Goal: Communication & Community: Answer question/provide support

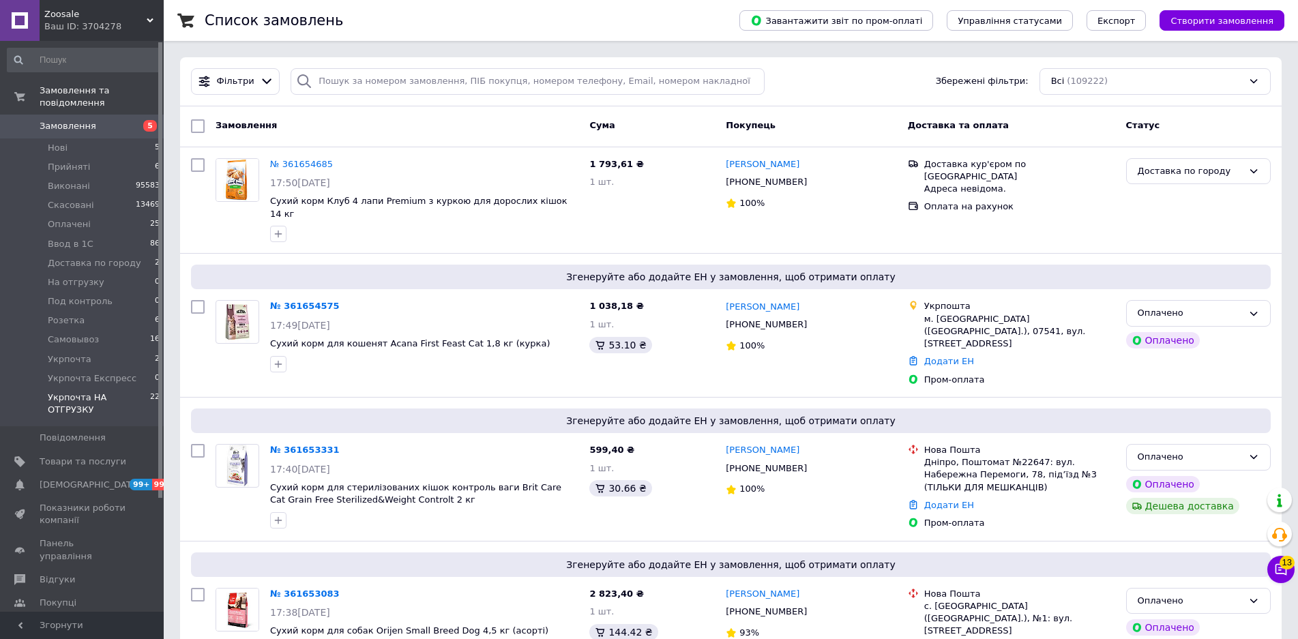
click at [122, 392] on span "Укрпочта НА ОТГРУЗКУ" at bounding box center [99, 404] width 102 height 25
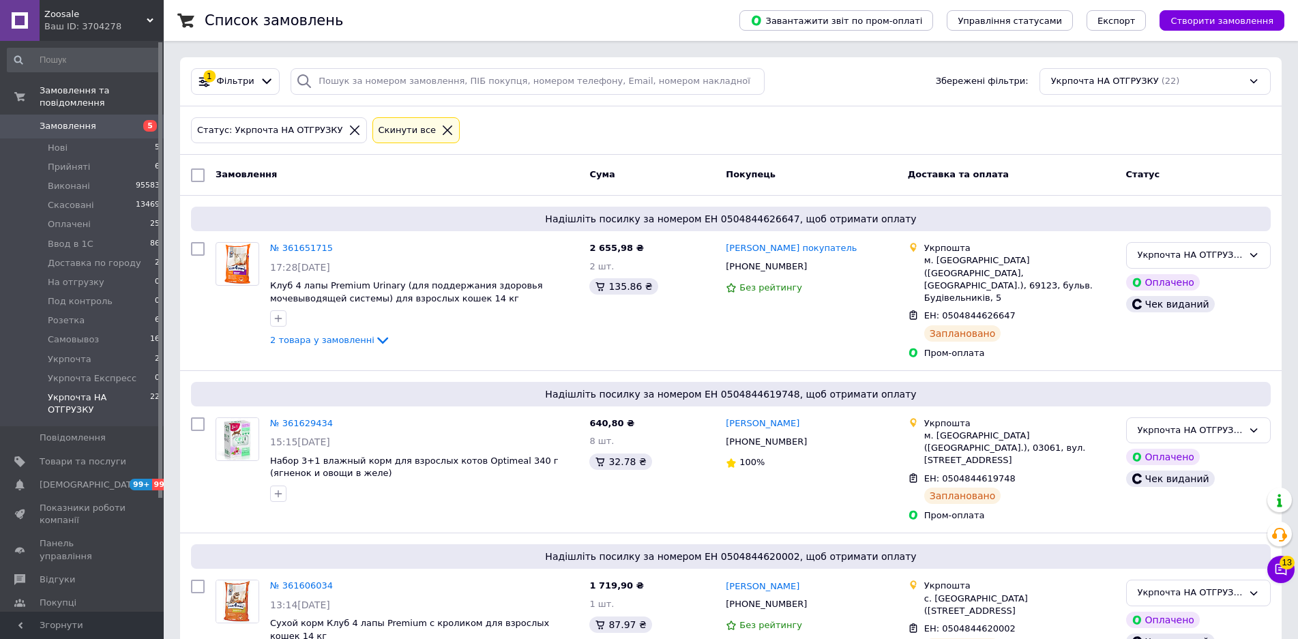
drag, startPoint x: 198, startPoint y: 167, endPoint x: 215, endPoint y: 173, distance: 18.1
click at [198, 168] on div at bounding box center [198, 175] width 25 height 25
click at [198, 177] on input "checkbox" at bounding box center [198, 176] width 14 height 14
checkbox input "true"
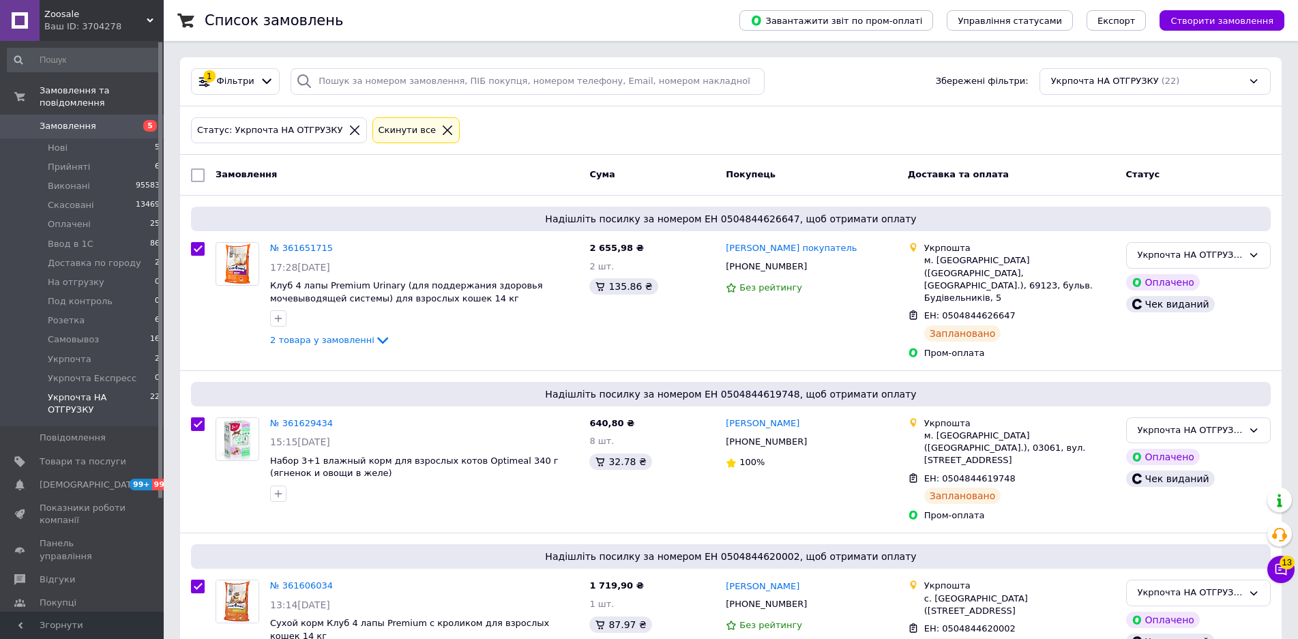
checkbox input "true"
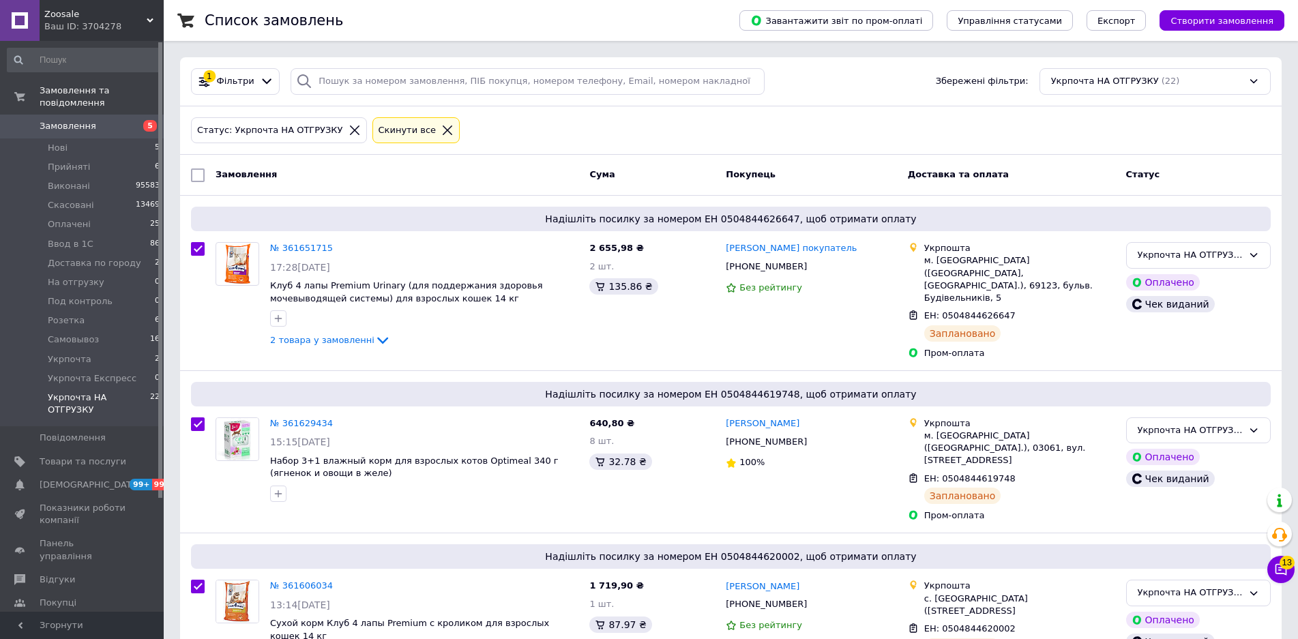
checkbox input "true"
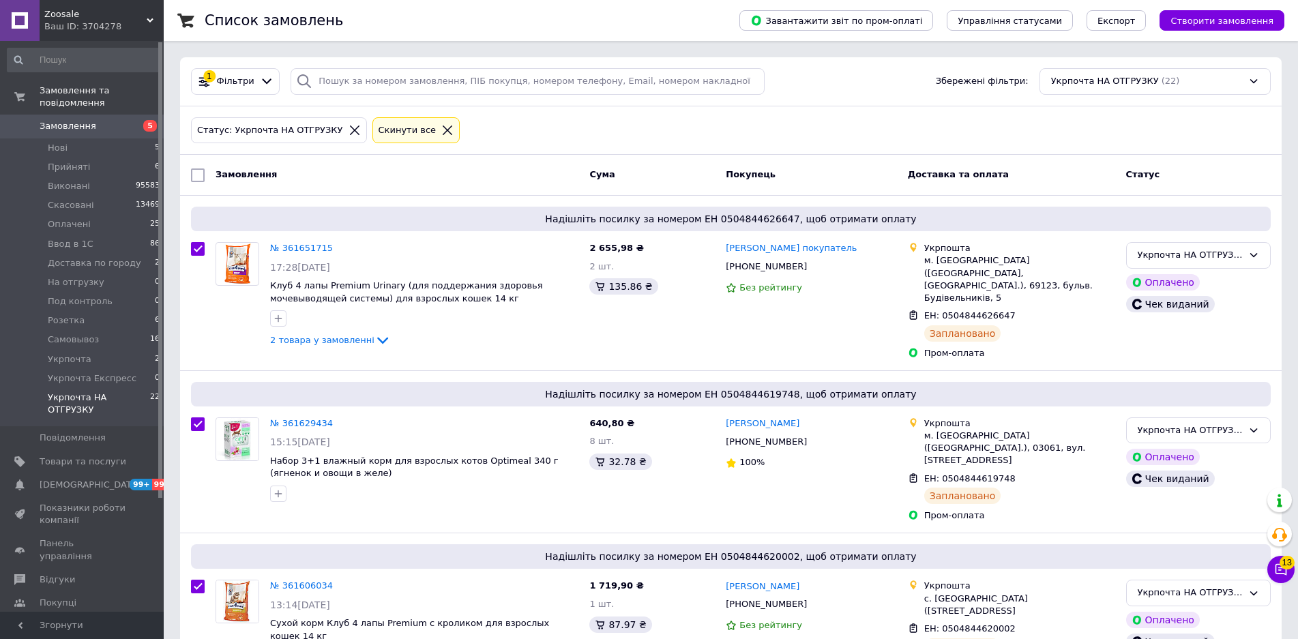
checkbox input "true"
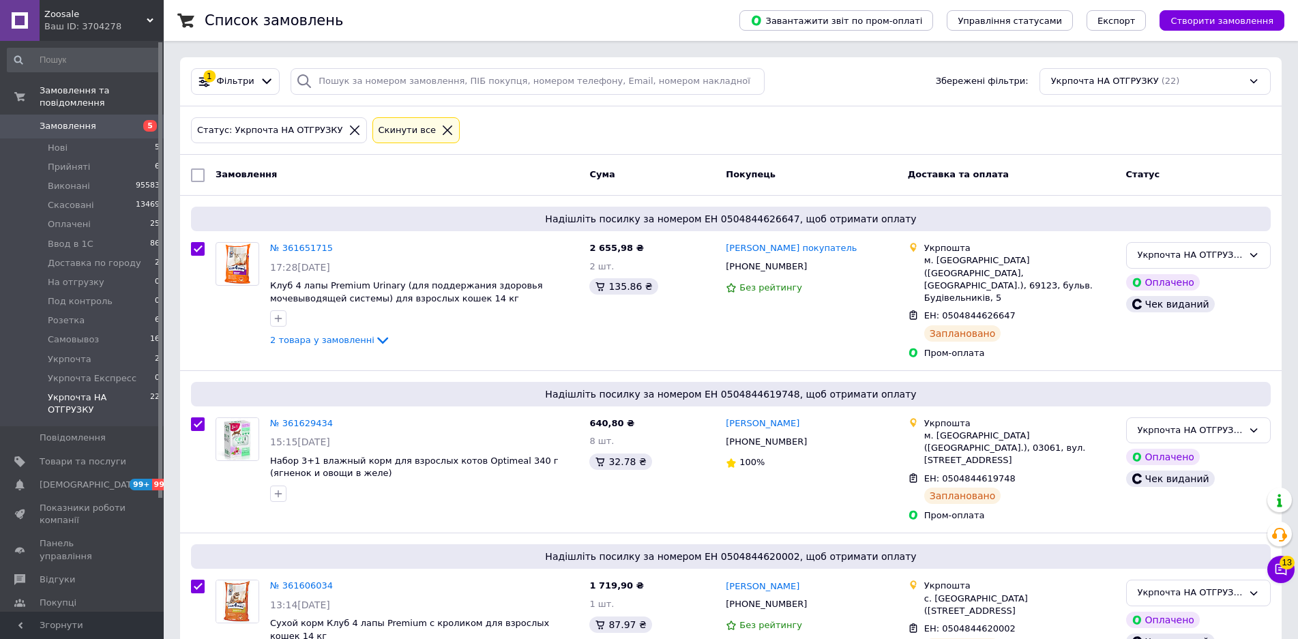
checkbox input "true"
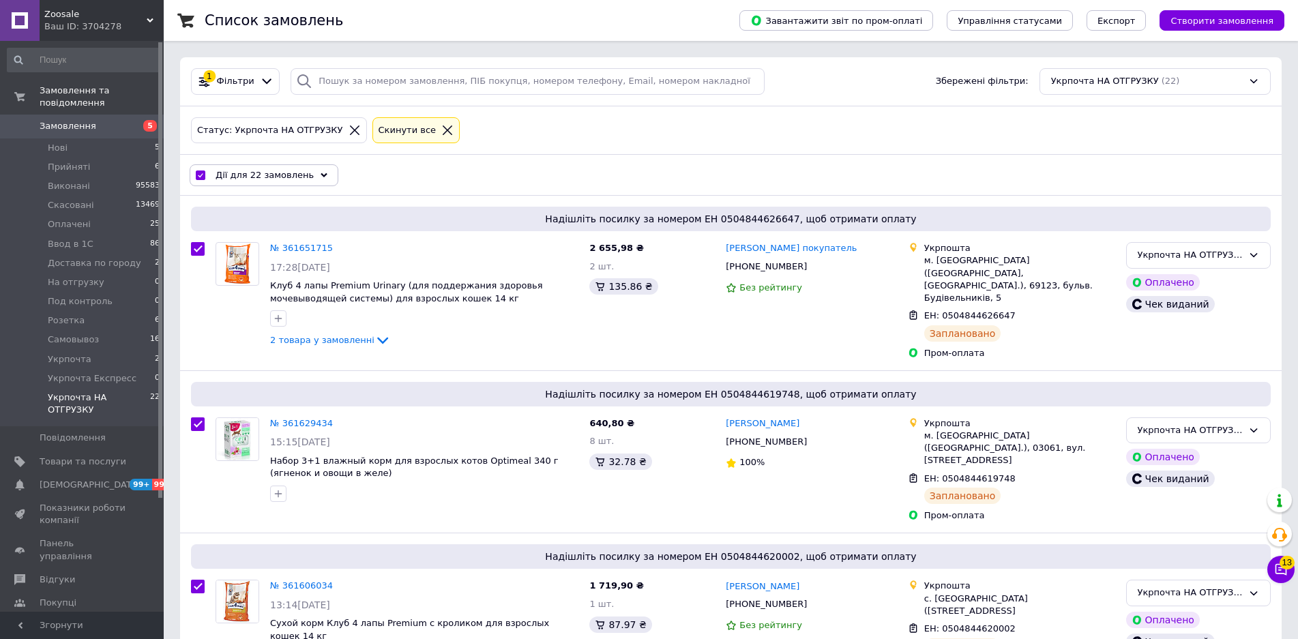
click at [302, 175] on div "Дії для 22 замовлень" at bounding box center [264, 175] width 149 height 22
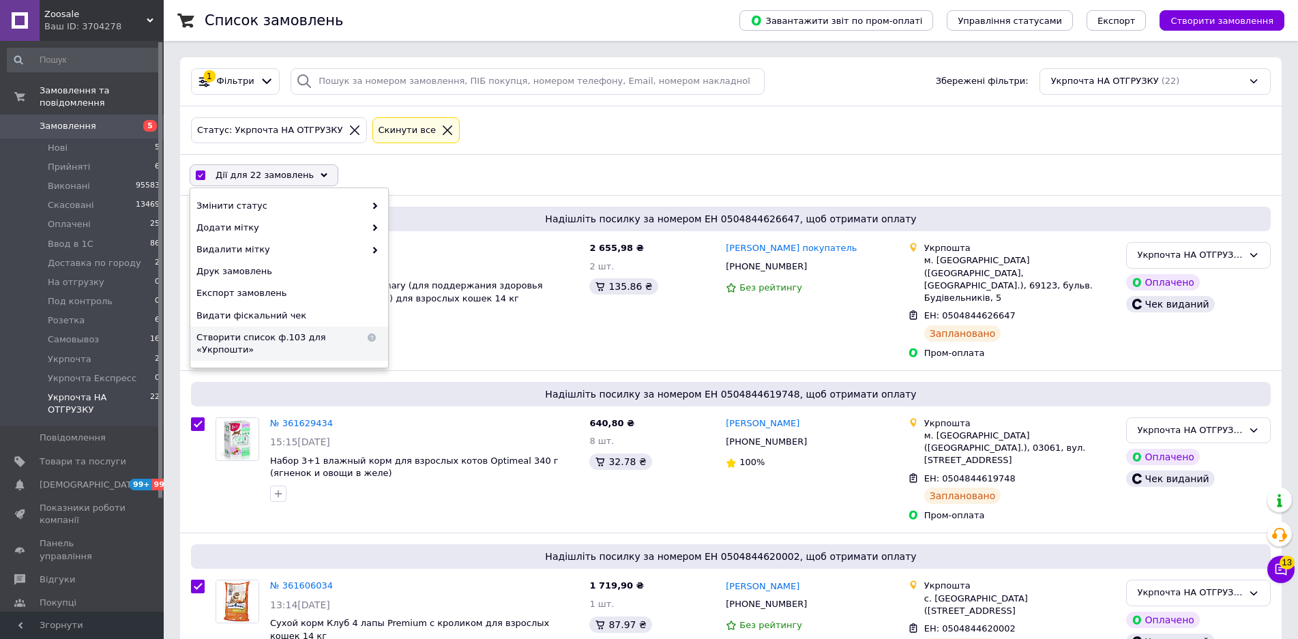
click at [280, 334] on span "Створити список ф.103 для «Укрпошти»" at bounding box center [280, 344] width 169 height 25
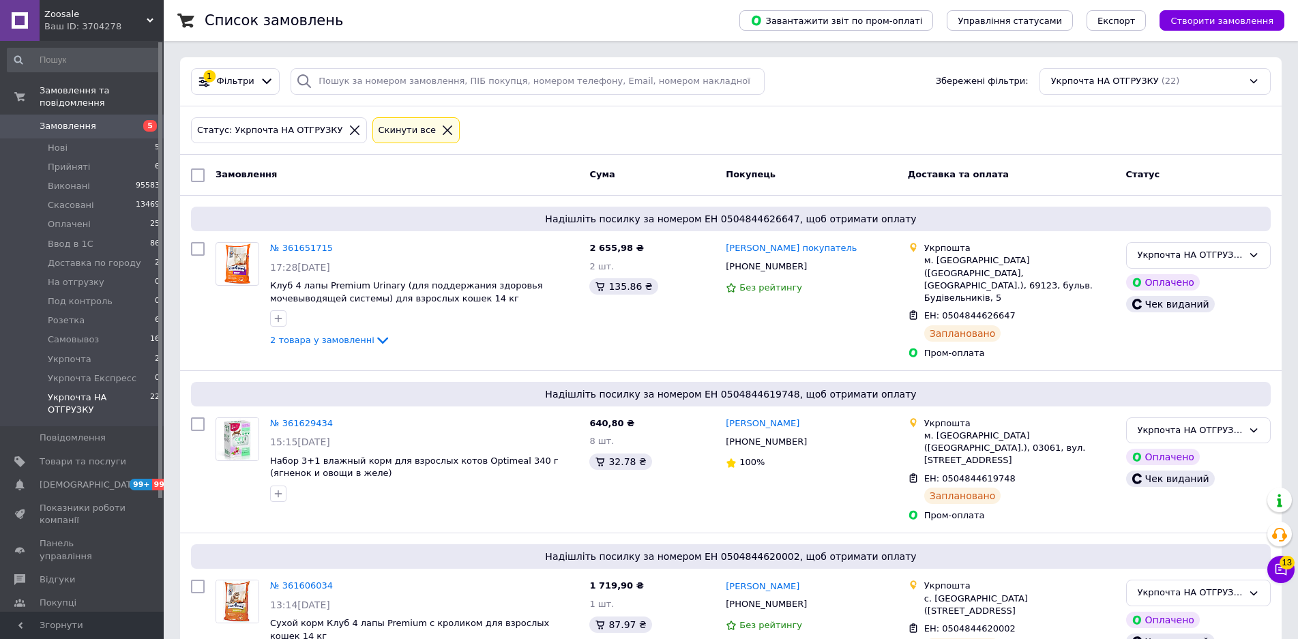
click at [199, 175] on input "checkbox" at bounding box center [198, 176] width 14 height 14
checkbox input "true"
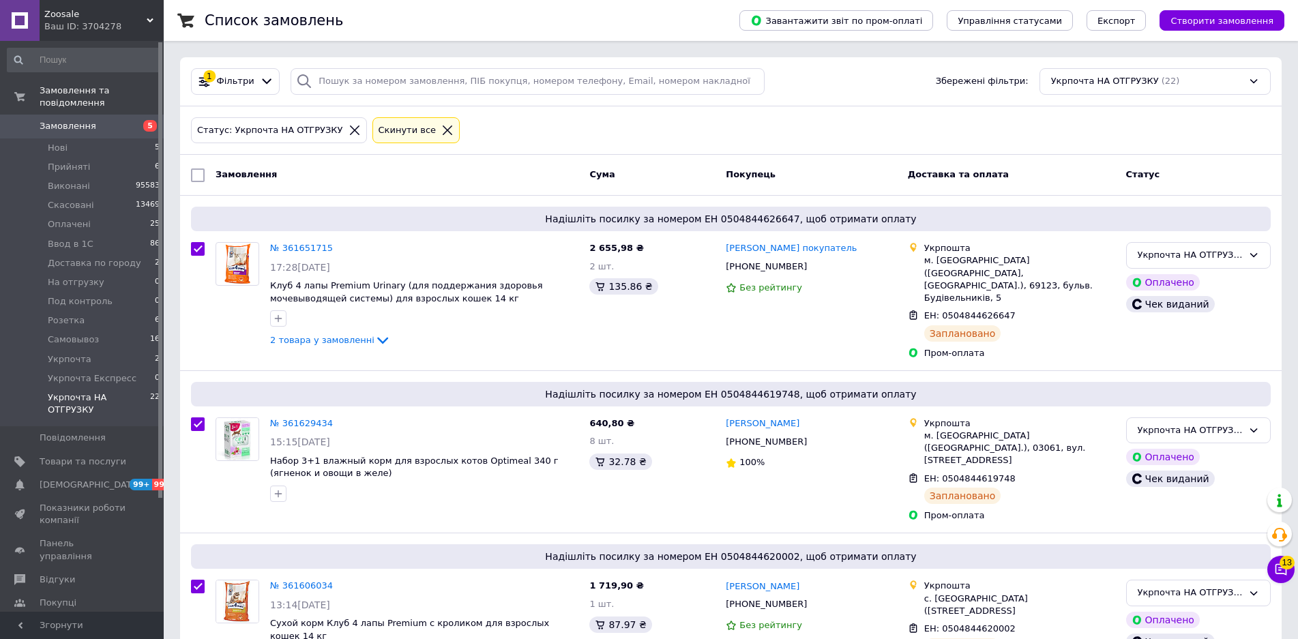
checkbox input "true"
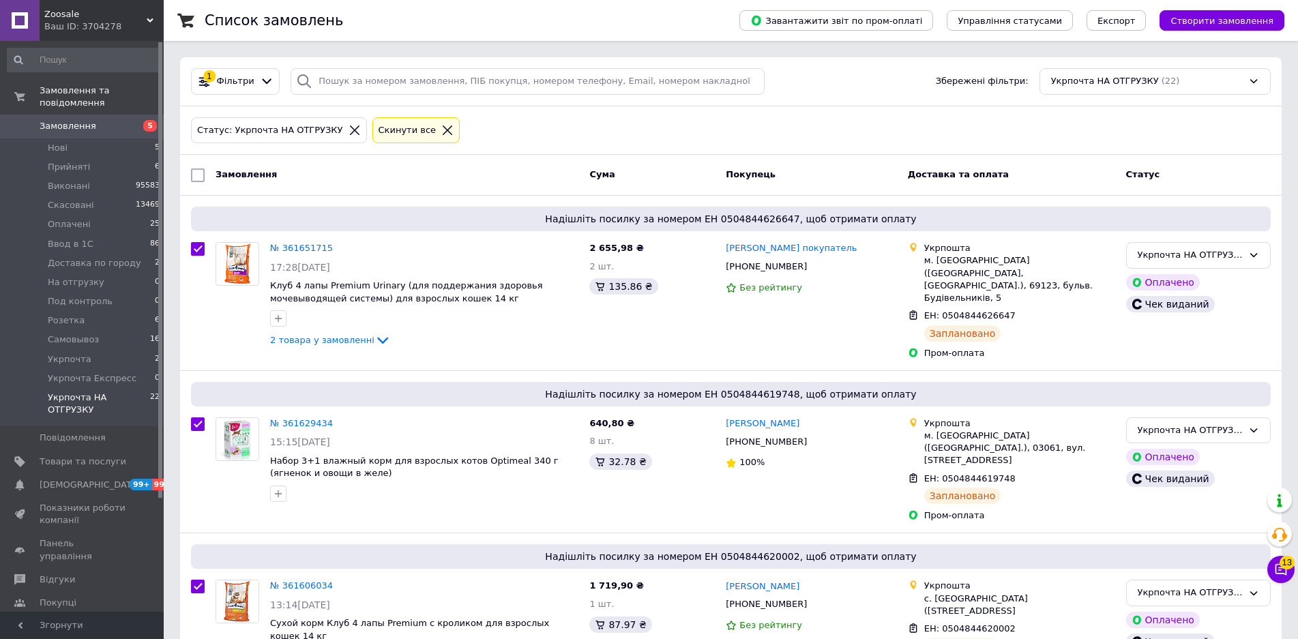
checkbox input "true"
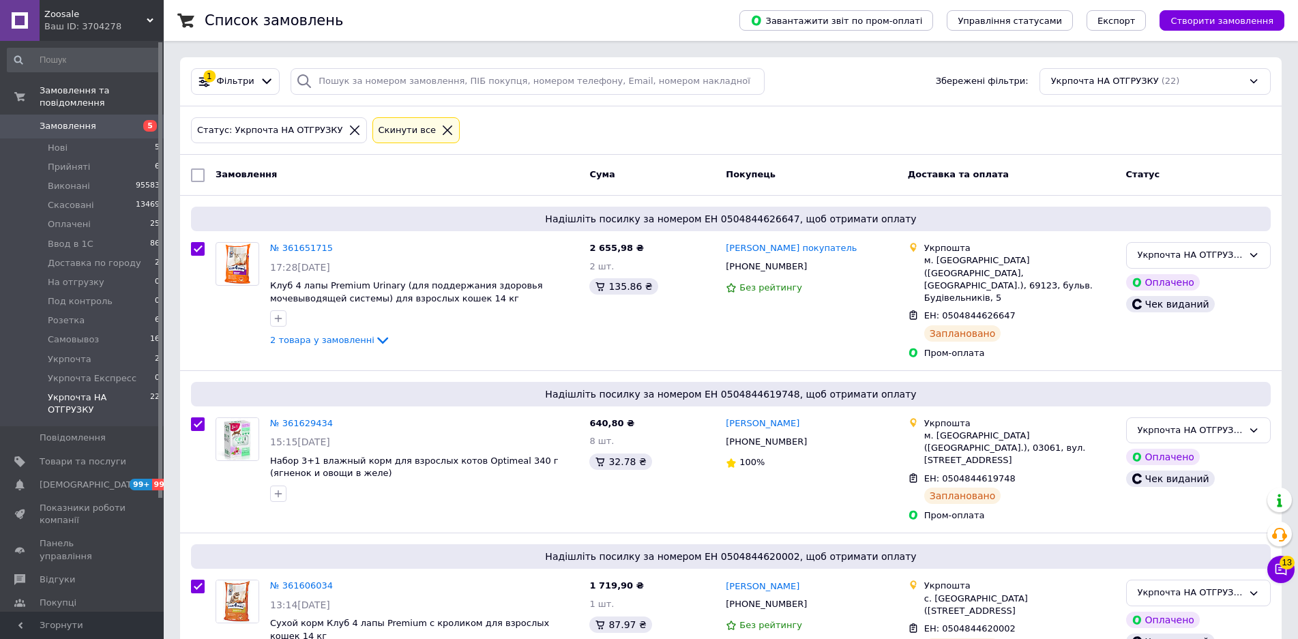
checkbox input "true"
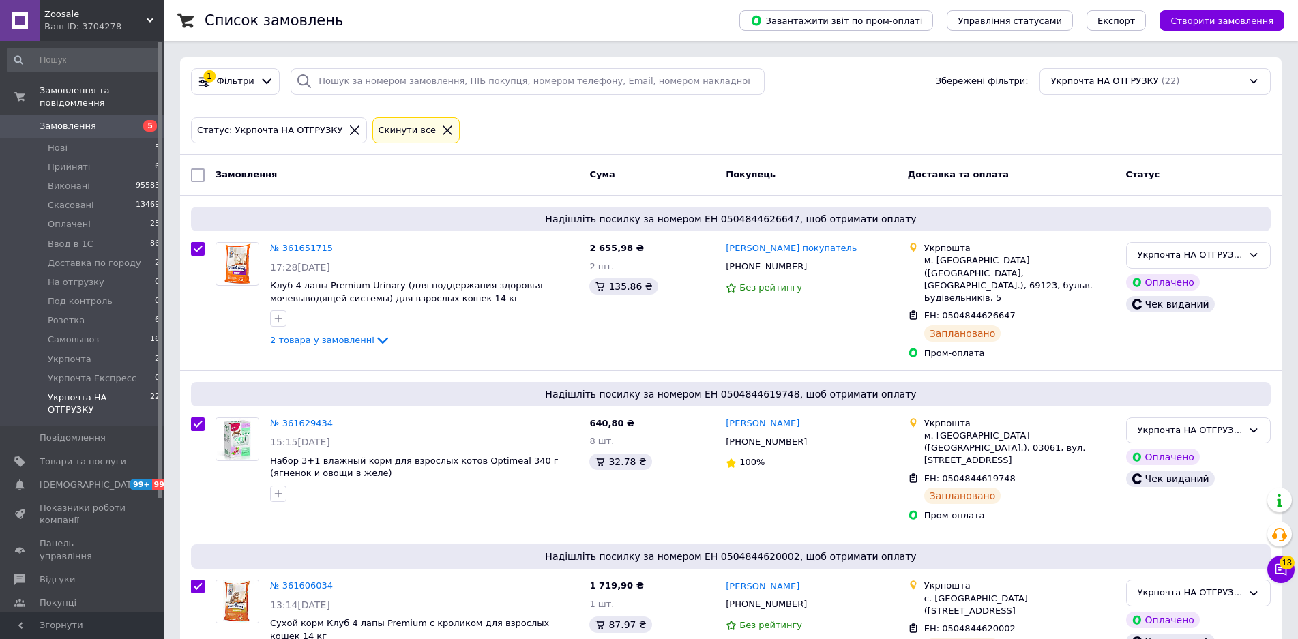
checkbox input "true"
click at [278, 186] on div "Дії для 22 замовлень Вибрати все 22 замовлень Вибрані всі 22 замовлень Скасуват…" at bounding box center [731, 175] width 1096 height 35
click at [279, 181] on span "Дії для 22 замовлень" at bounding box center [265, 175] width 98 height 12
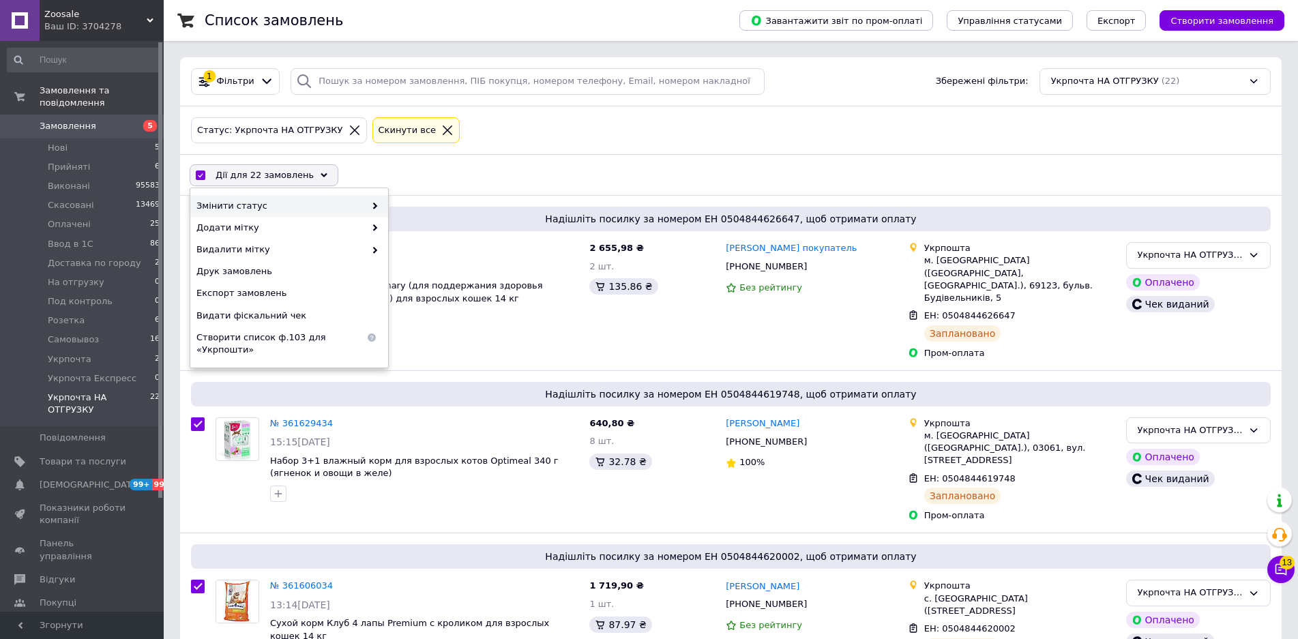
click at [281, 200] on span "Змінити статус" at bounding box center [280, 206] width 169 height 12
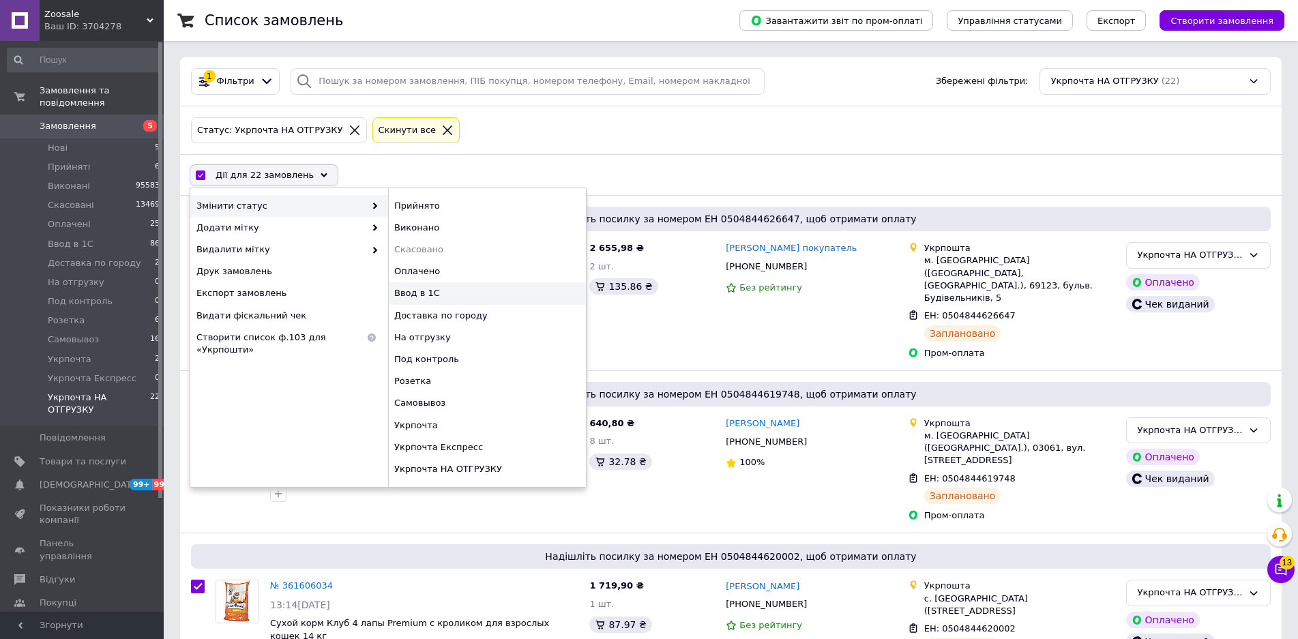
click at [427, 294] on div "Ввод в 1С" at bounding box center [487, 293] width 198 height 22
checkbox input "false"
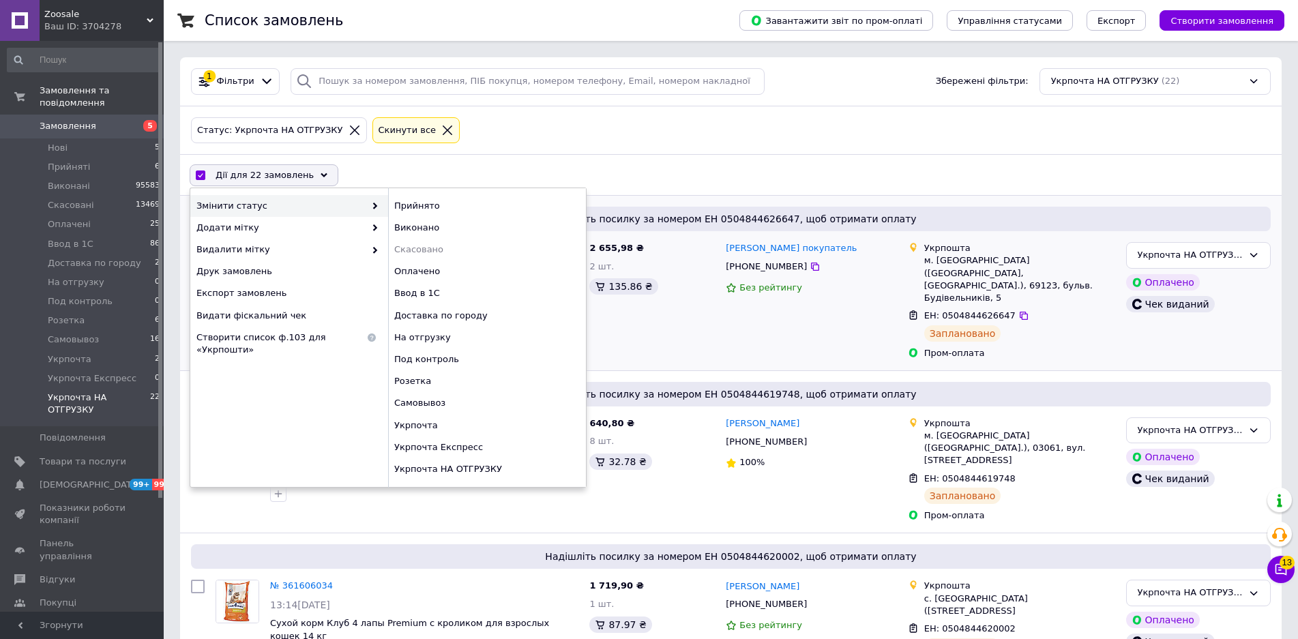
checkbox input "false"
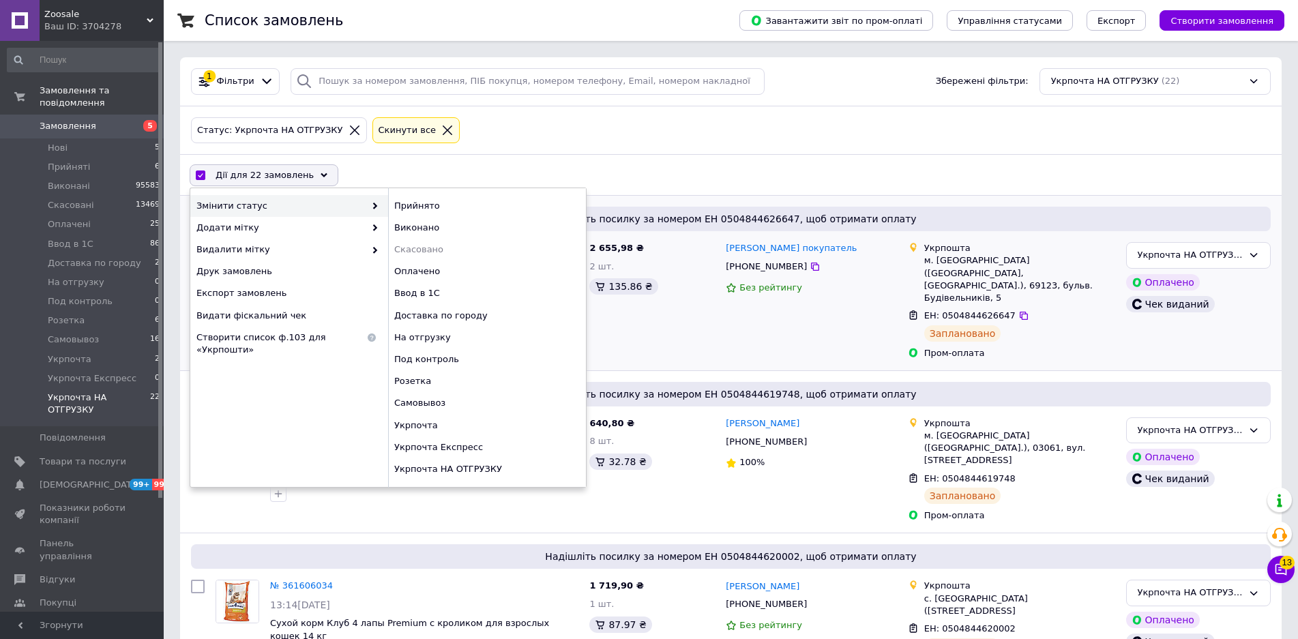
checkbox input "false"
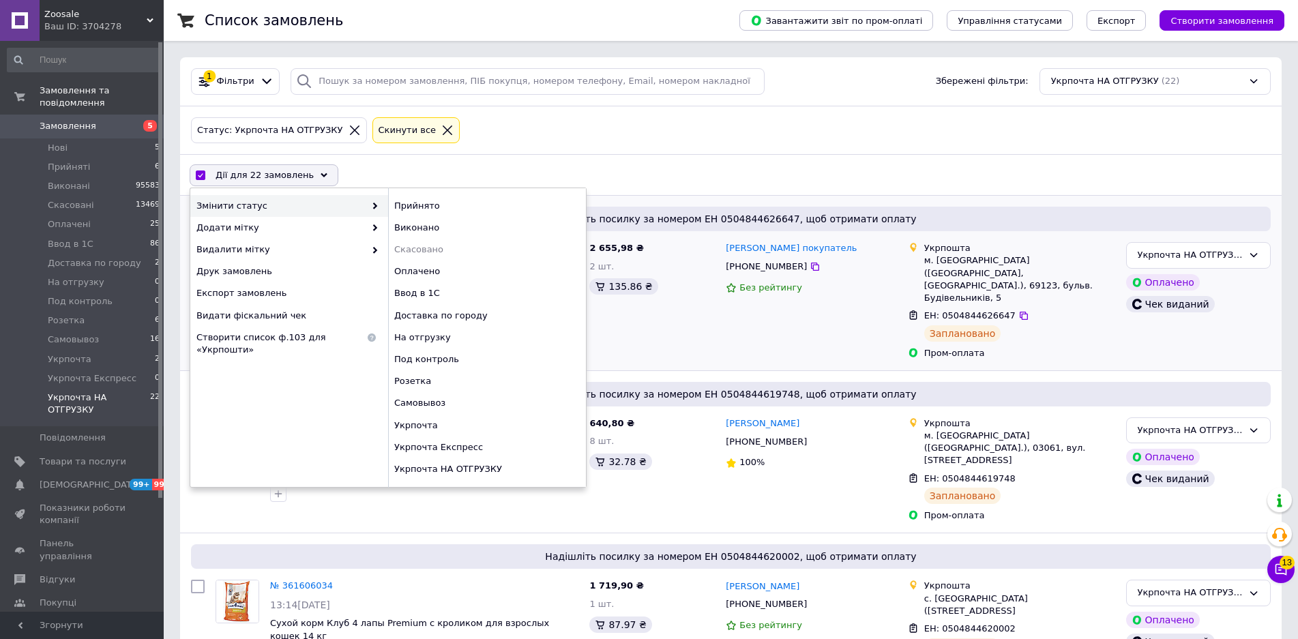
checkbox input "false"
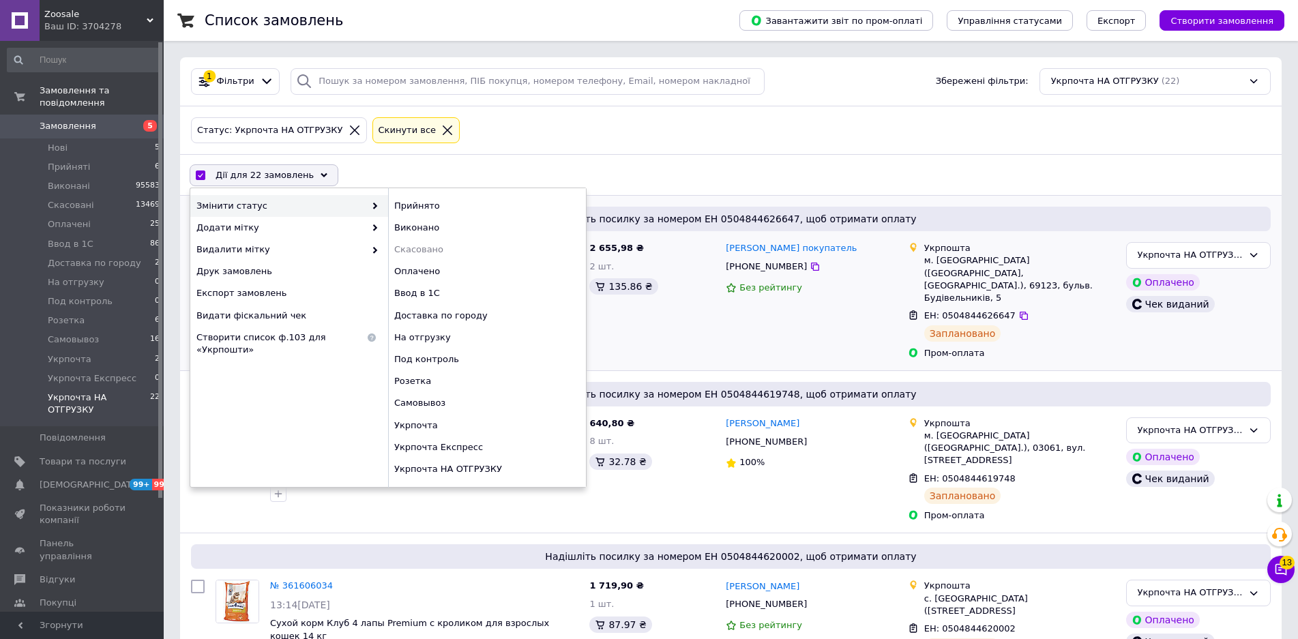
checkbox input "false"
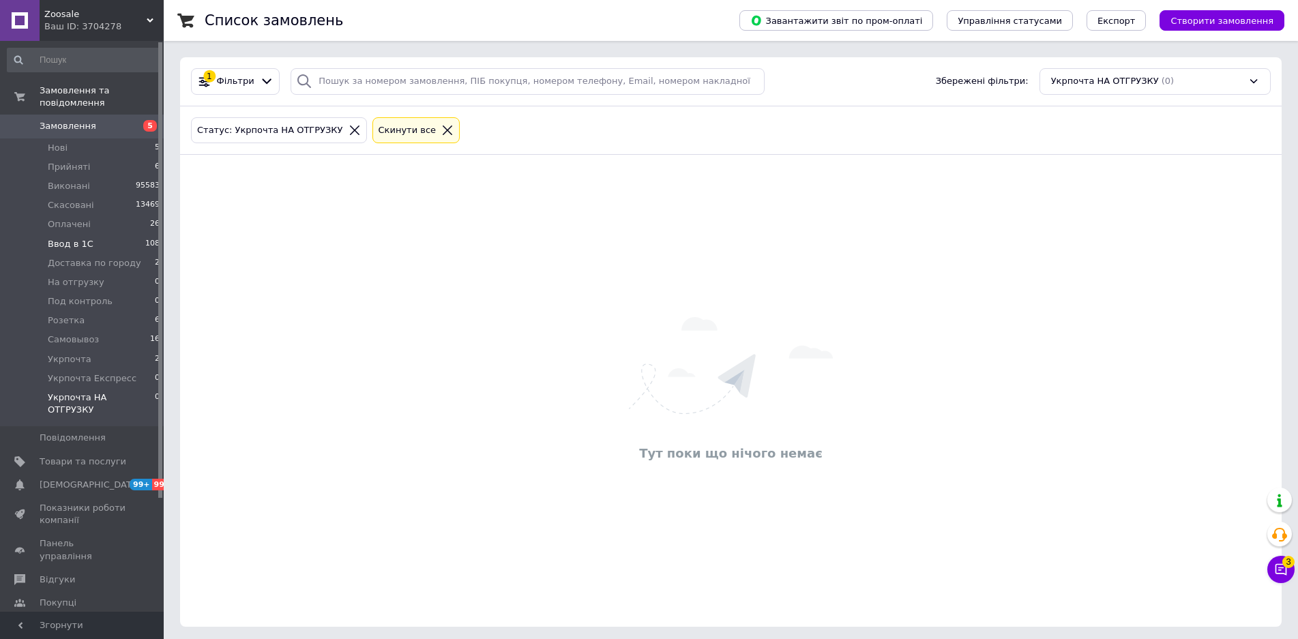
click at [129, 235] on li "Ввод в 1С 108" at bounding box center [84, 244] width 168 height 19
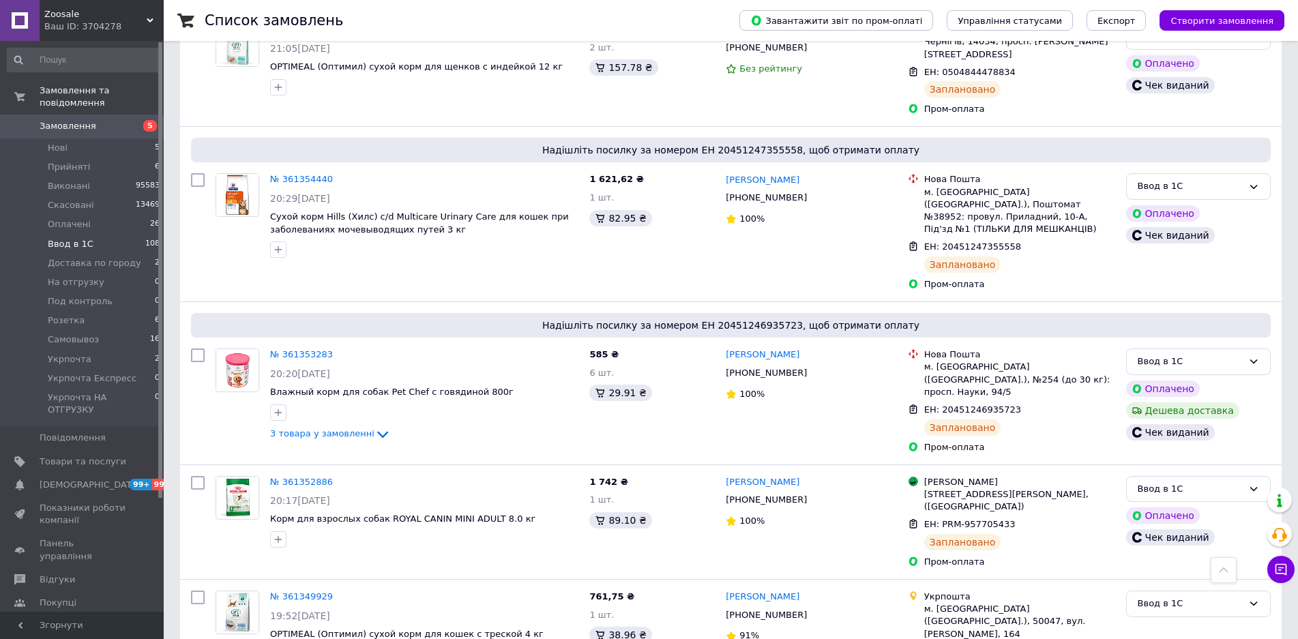
scroll to position [9961, 0]
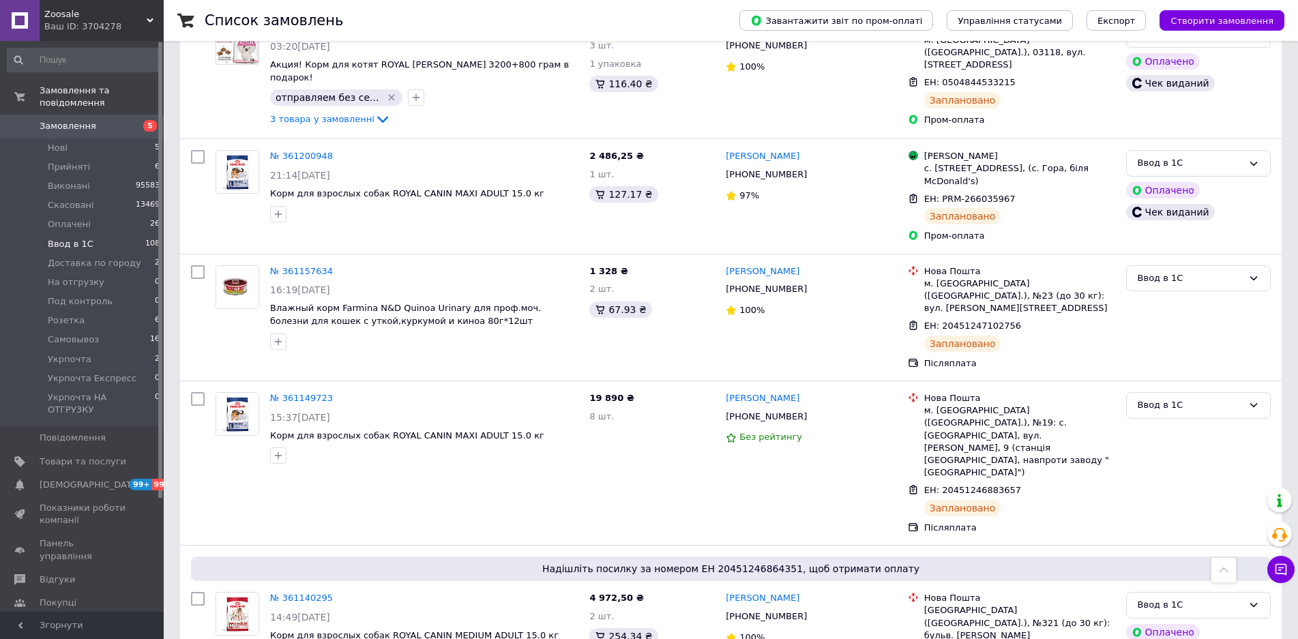
scroll to position [12655, 0]
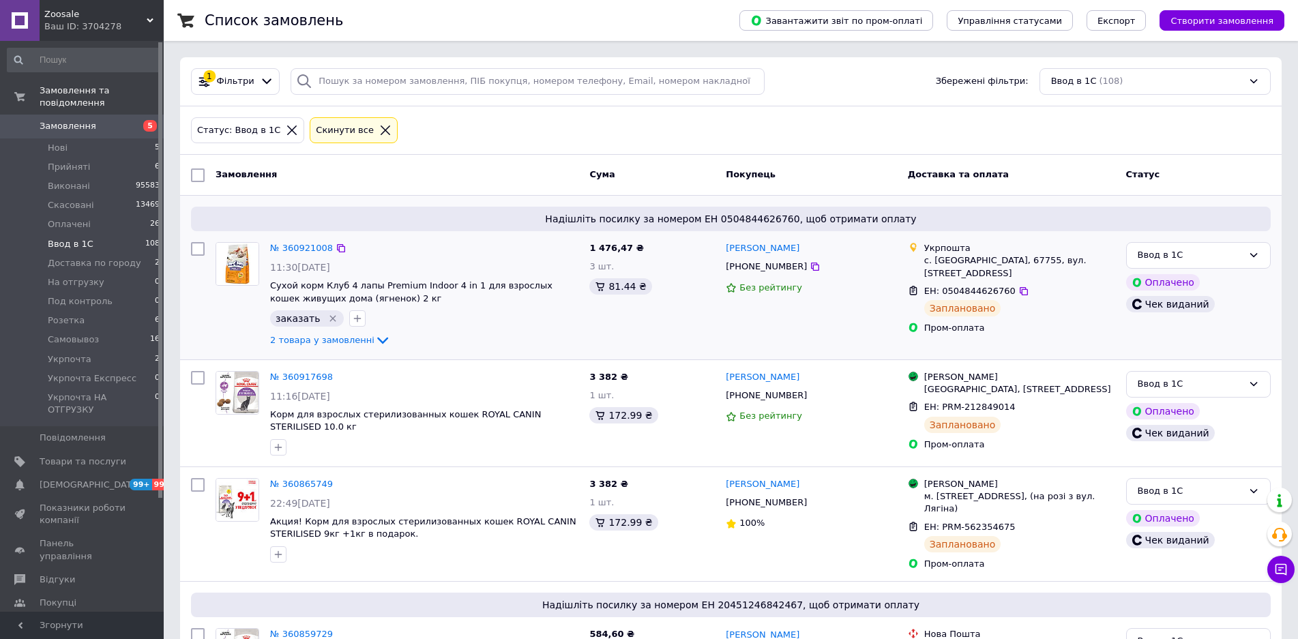
click at [327, 319] on icon "Видалити мітку" at bounding box center [332, 318] width 11 height 11
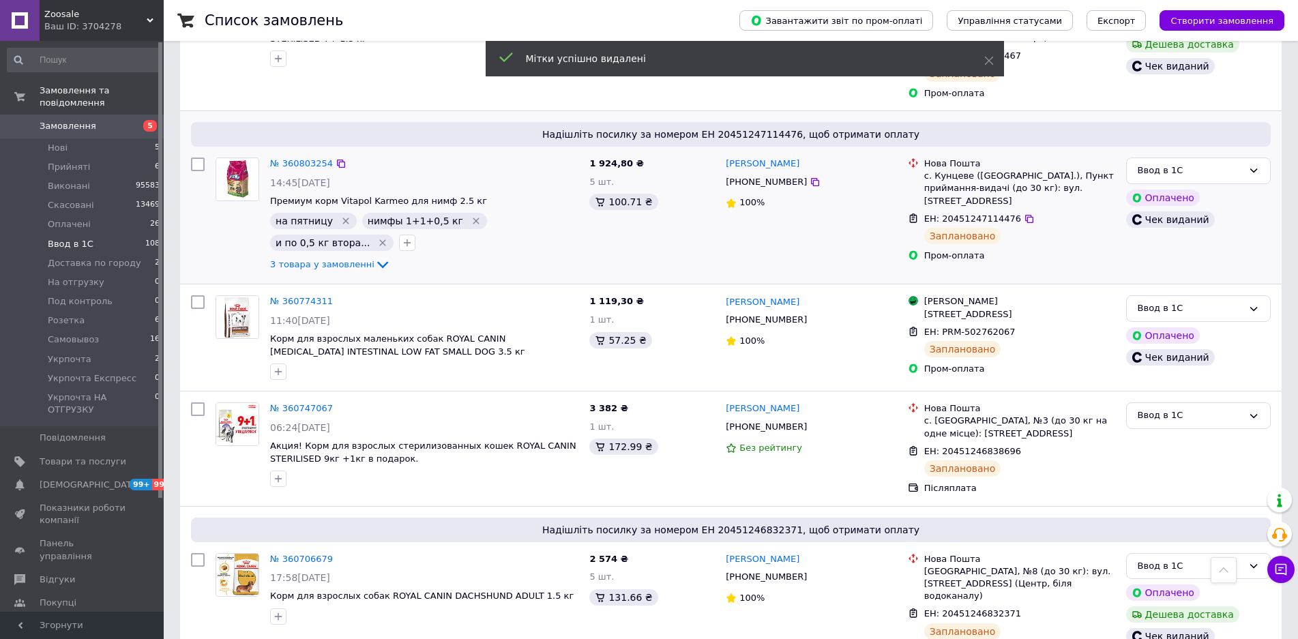
scroll to position [682, 0]
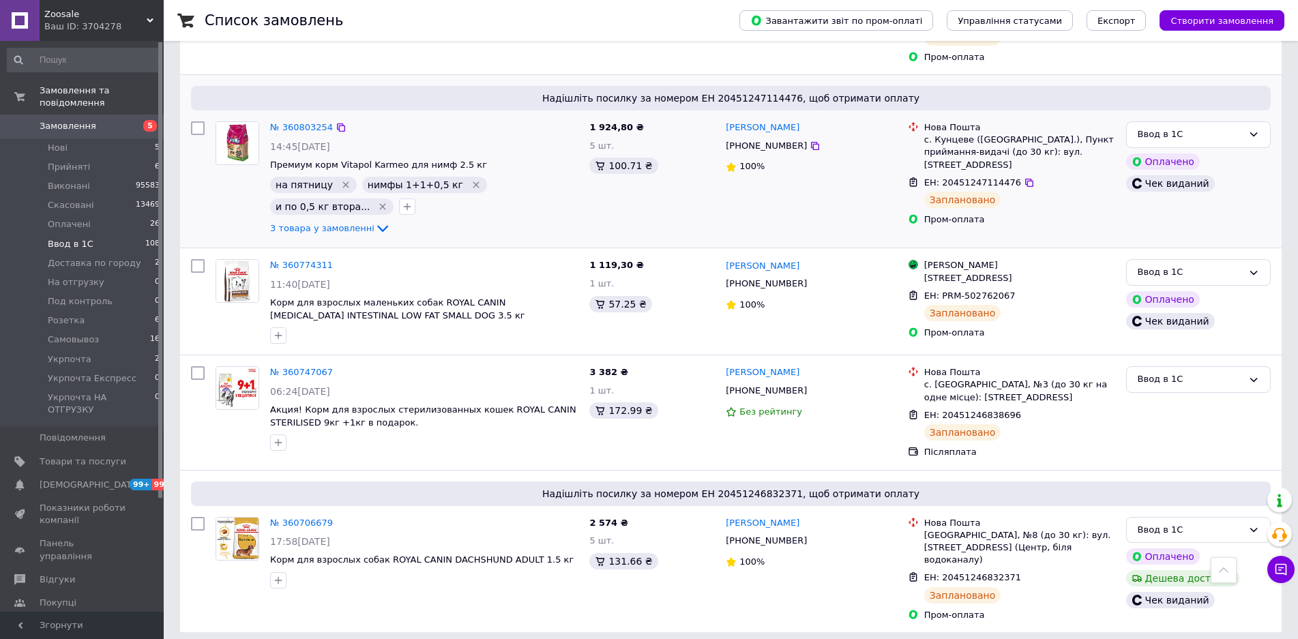
click at [342, 182] on icon "Видалити мітку" at bounding box center [345, 185] width 6 height 6
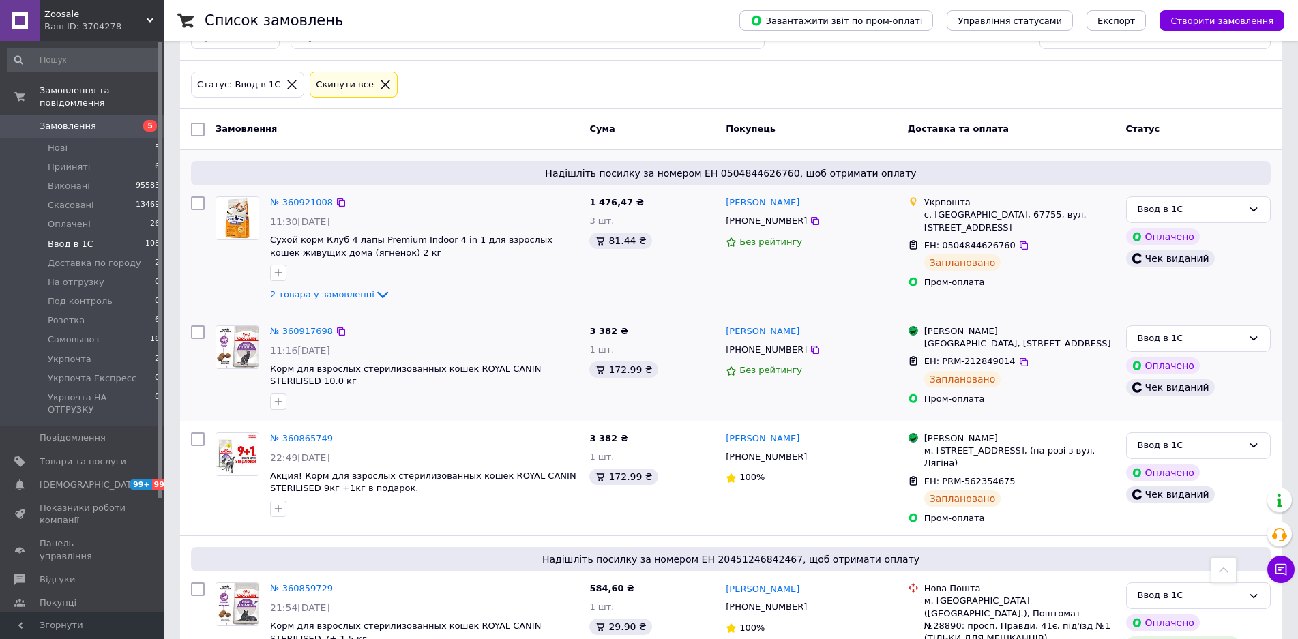
scroll to position [0, 0]
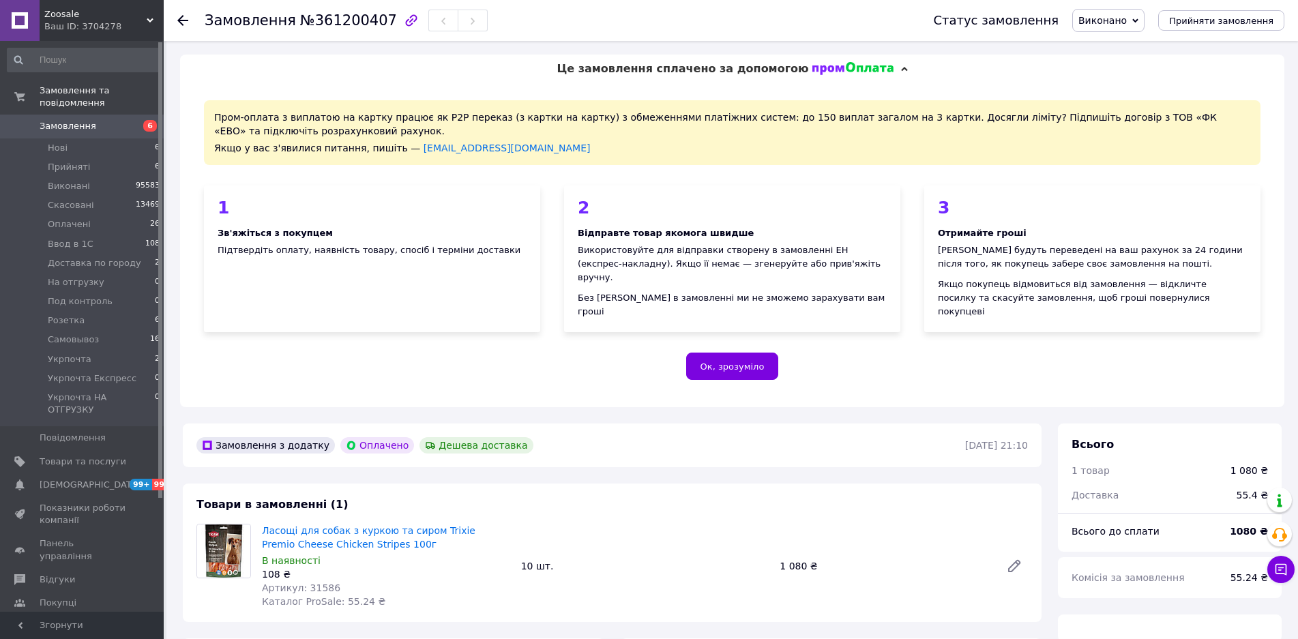
click at [625, 65] on span "Це замовлення сплачено за допомогою" at bounding box center [683, 68] width 252 height 13
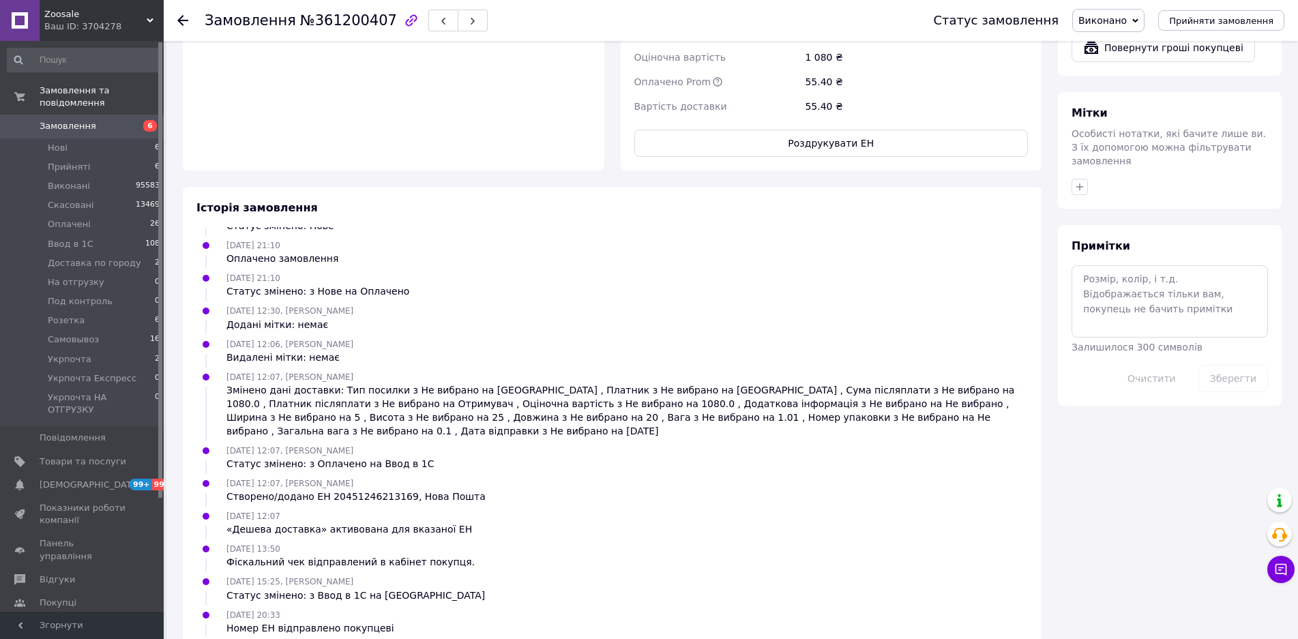
scroll to position [38, 0]
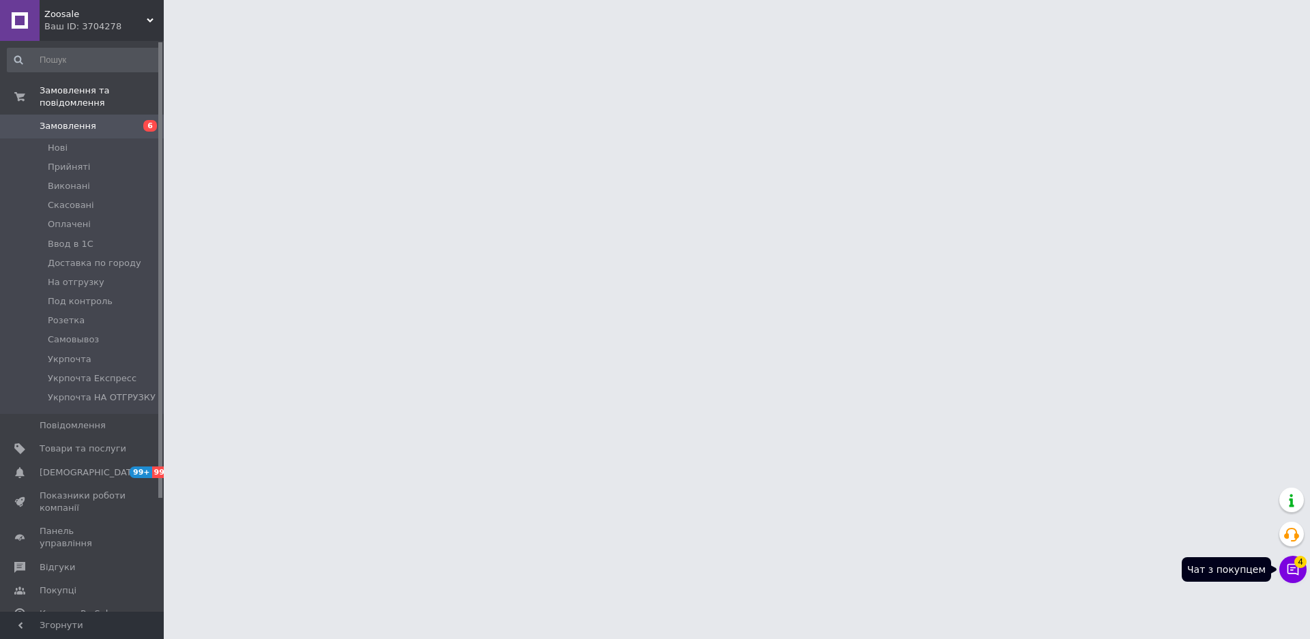
click at [1290, 579] on button "Чат з покупцем 4" at bounding box center [1292, 569] width 27 height 27
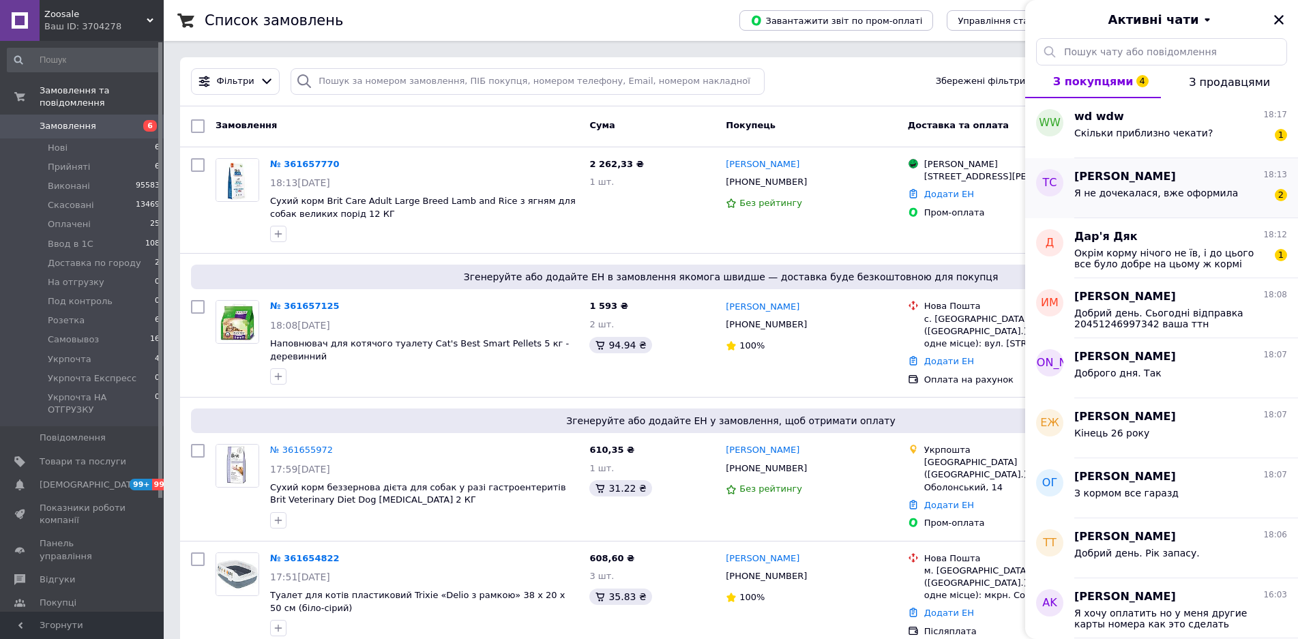
click at [1169, 190] on span "Я не дочекалася, вже оформила" at bounding box center [1157, 193] width 164 height 11
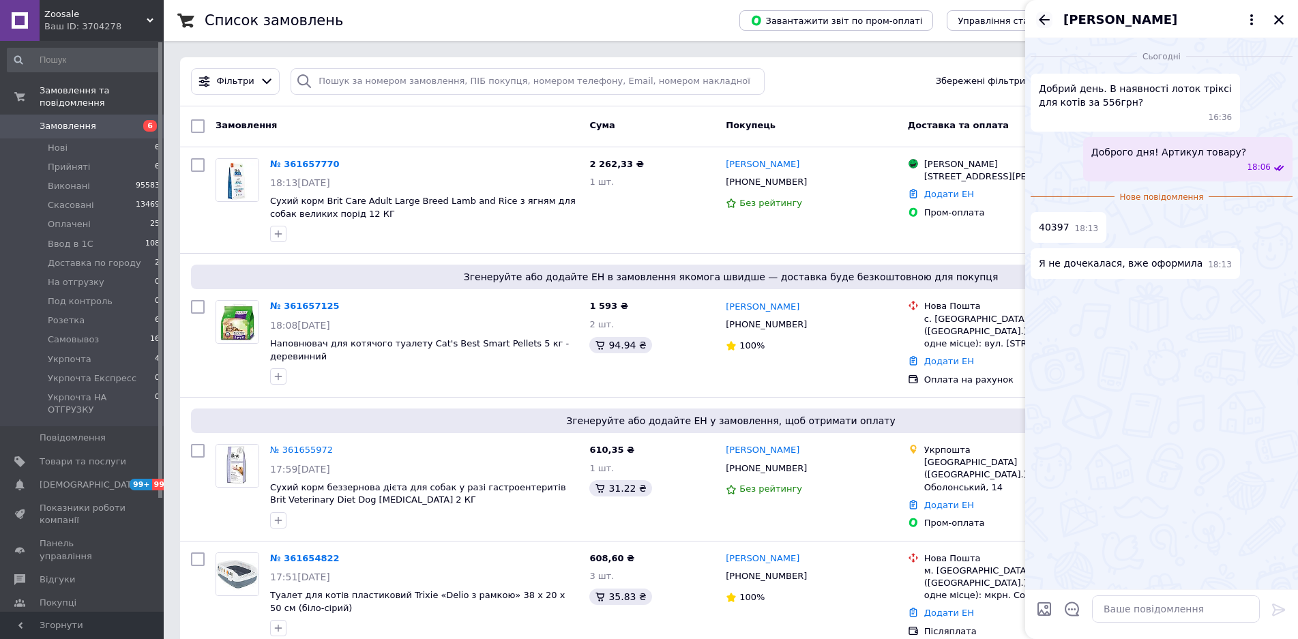
click at [1038, 17] on icon "Назад" at bounding box center [1044, 20] width 16 height 16
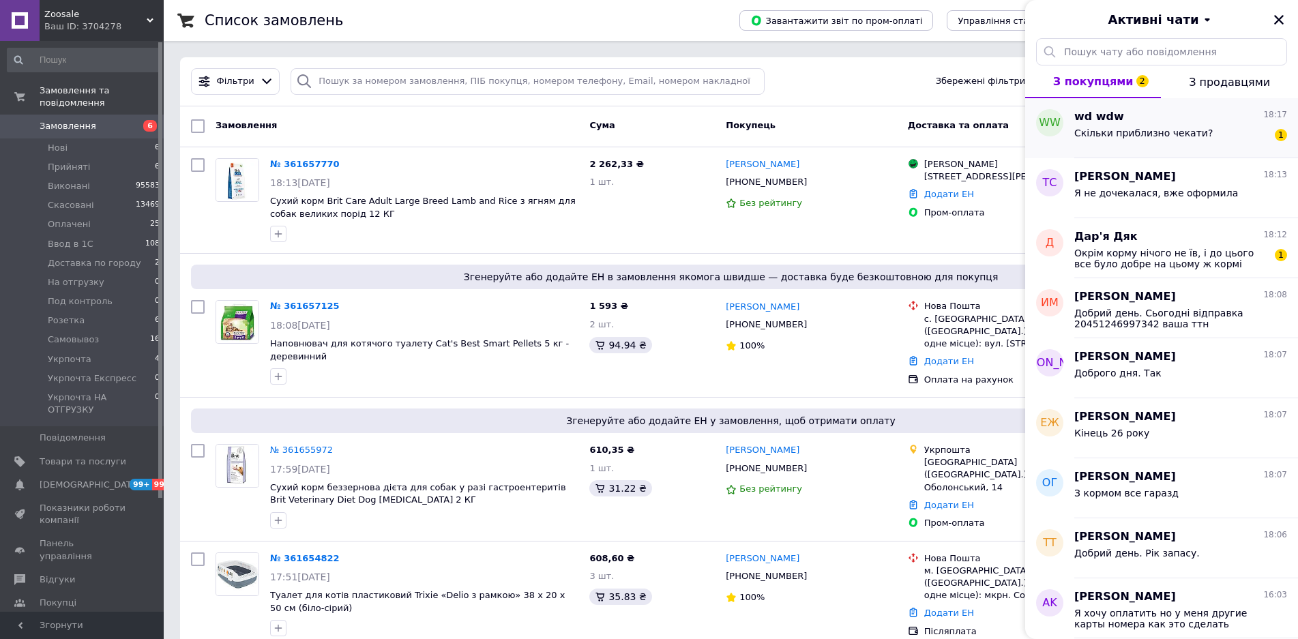
click at [1231, 122] on div "wd wdw 18:17" at bounding box center [1181, 117] width 213 height 16
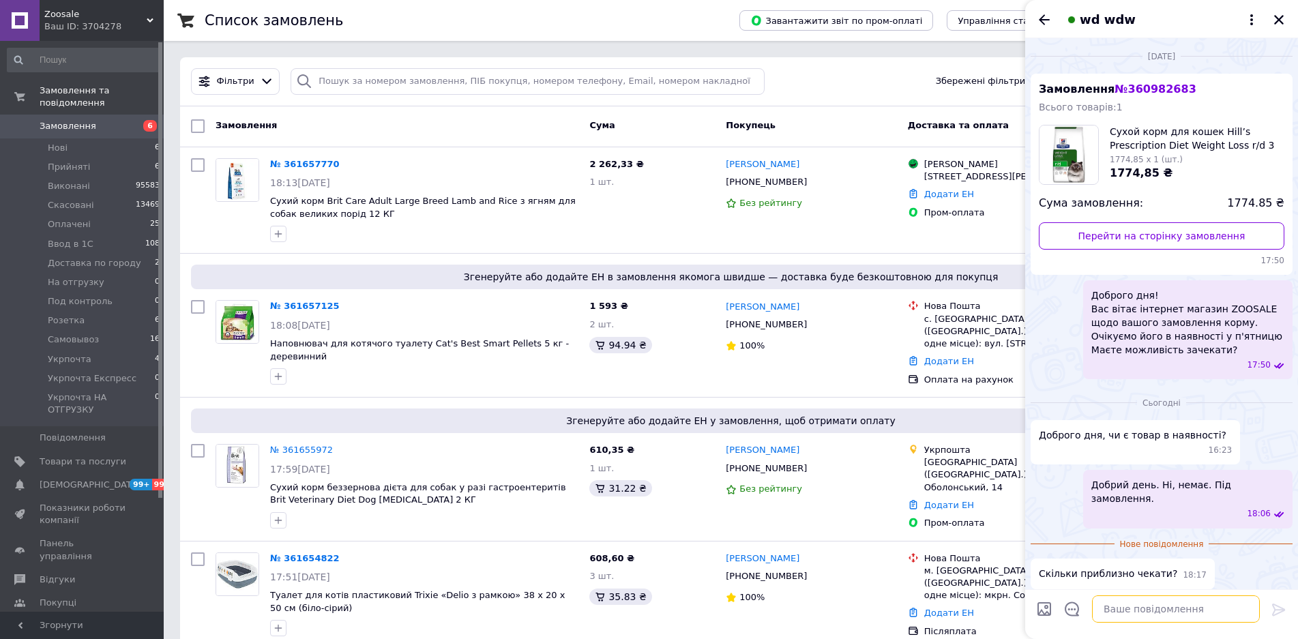
click at [1136, 608] on textarea at bounding box center [1176, 609] width 168 height 27
type textarea "Д"
type textarea "О"
type textarea "Зможемо замовити на вівторок і у вівторок відправити"
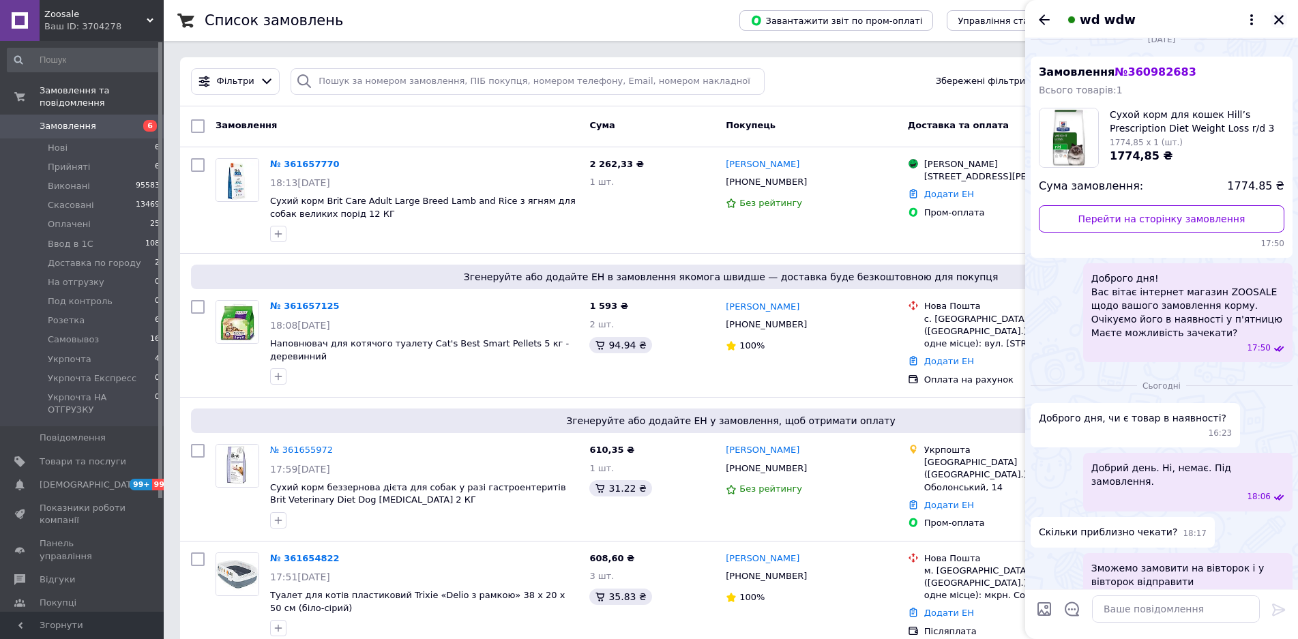
click at [1277, 18] on icon "Закрити" at bounding box center [1279, 20] width 12 height 12
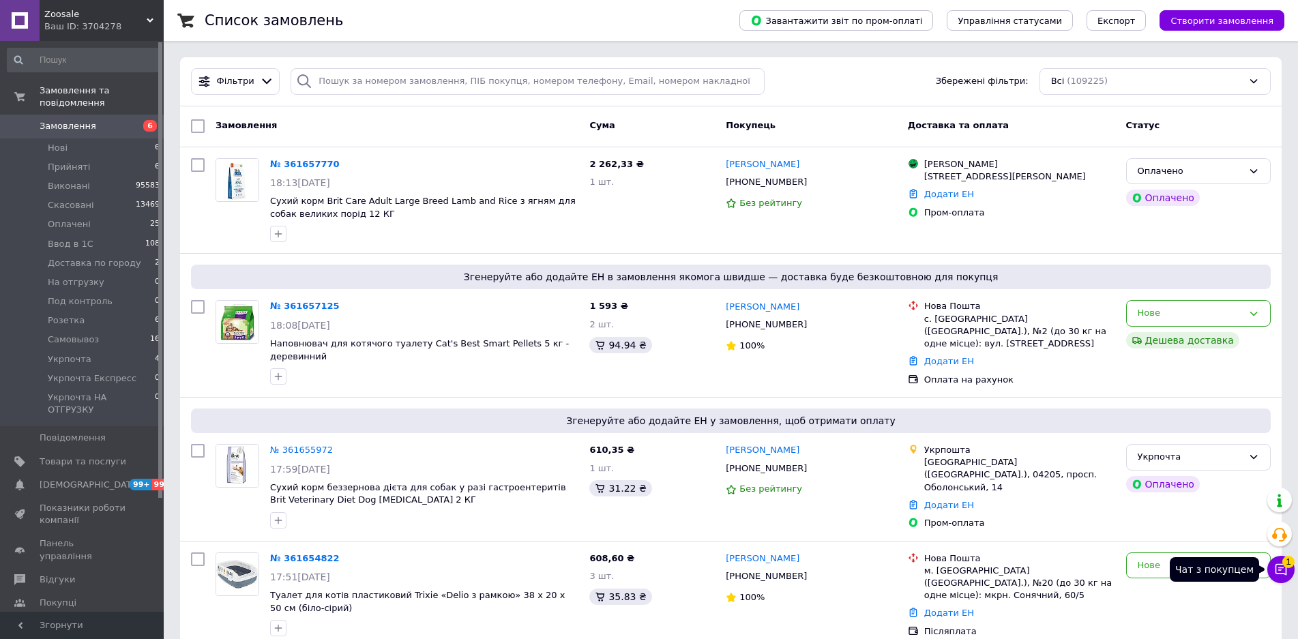
click at [1274, 571] on icon at bounding box center [1281, 570] width 14 height 14
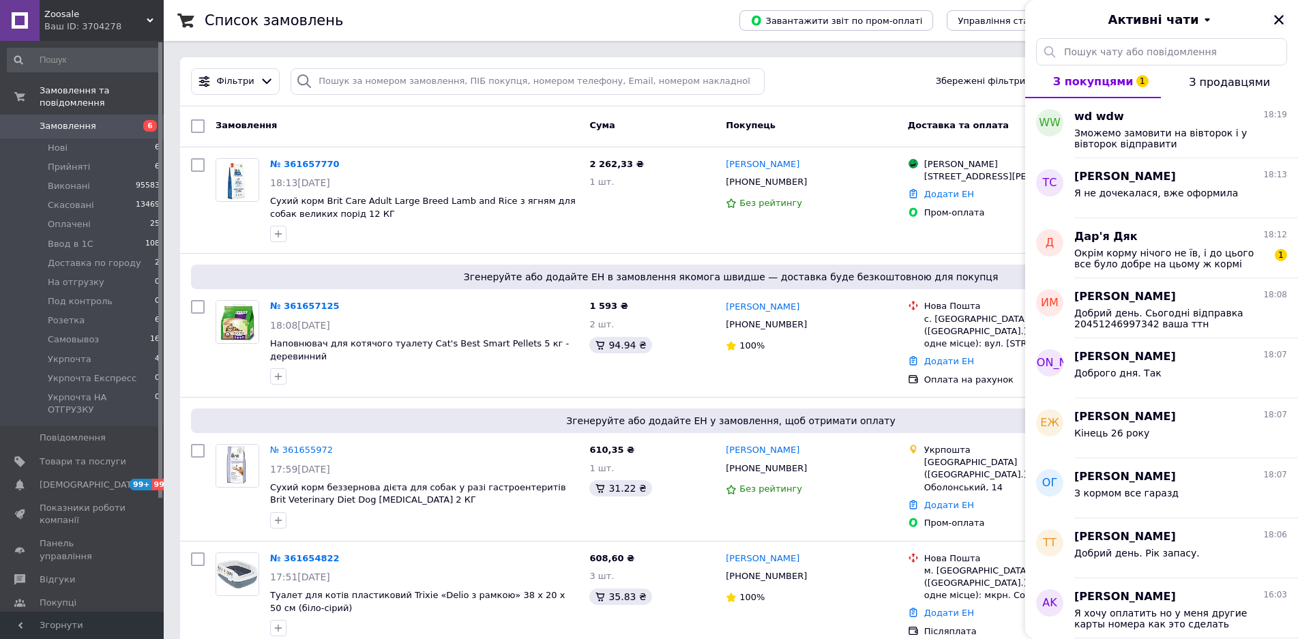
click at [1274, 21] on icon "Закрити" at bounding box center [1279, 20] width 12 height 12
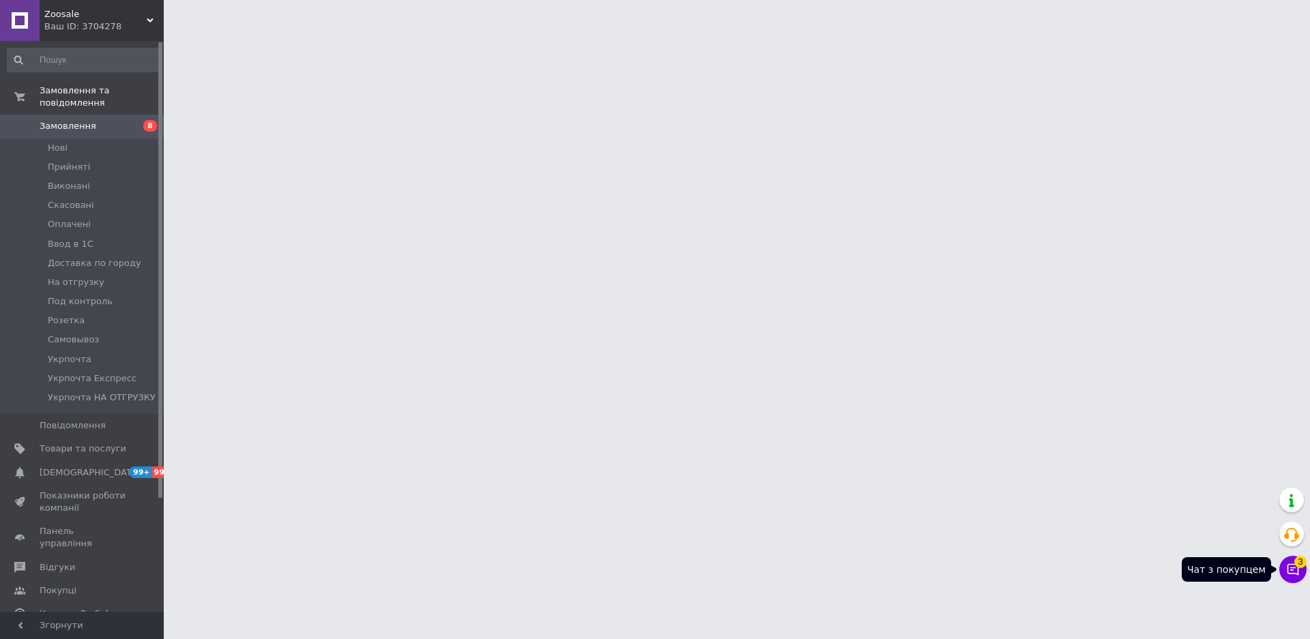
click at [1294, 570] on button "Чат з покупцем 3" at bounding box center [1292, 569] width 27 height 27
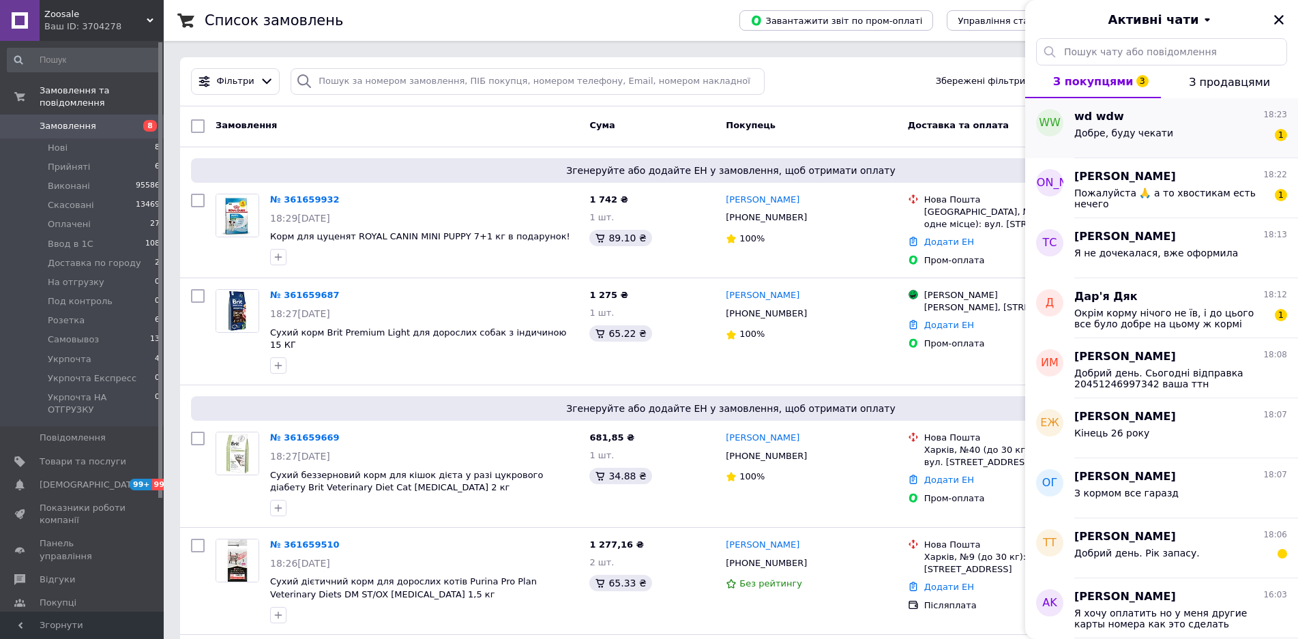
click at [1165, 122] on div "wd wdw 18:23" at bounding box center [1181, 117] width 213 height 16
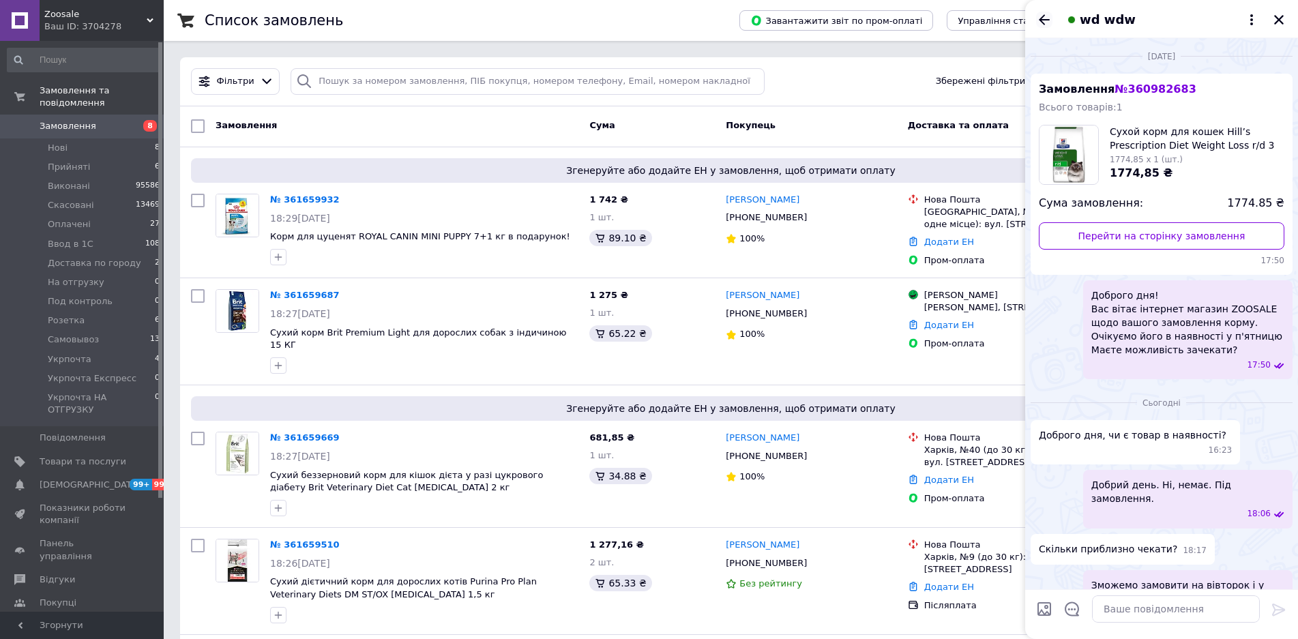
scroll to position [78, 0]
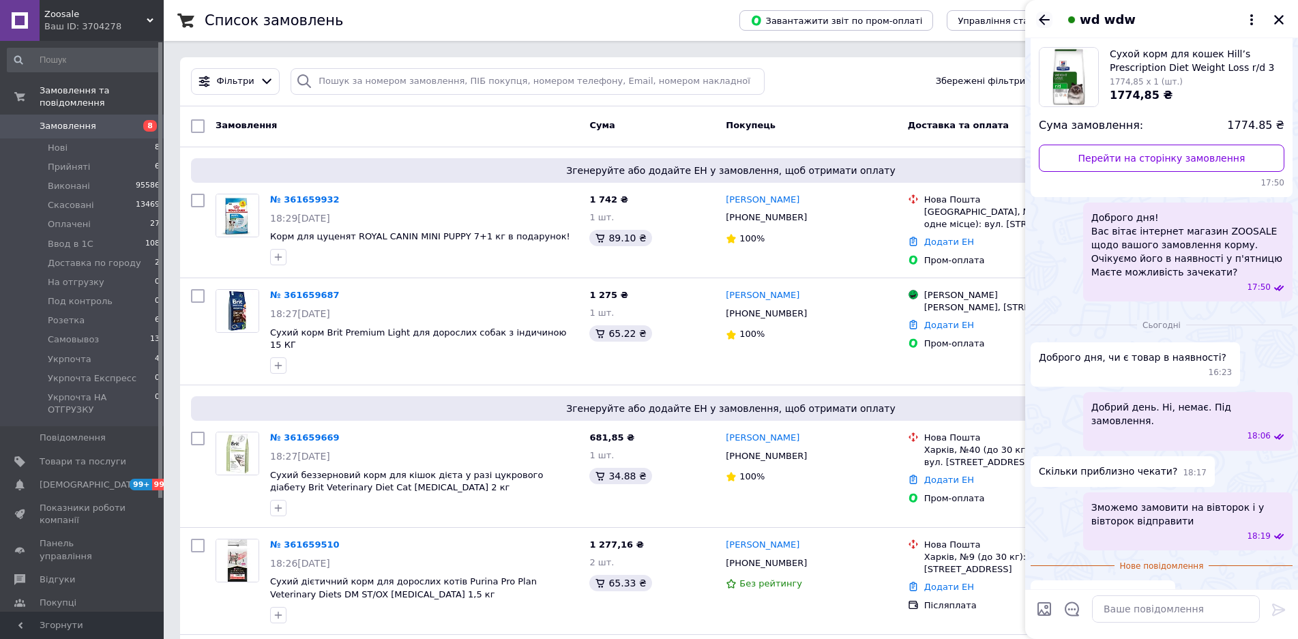
click at [1040, 18] on icon "Назад" at bounding box center [1044, 19] width 11 height 10
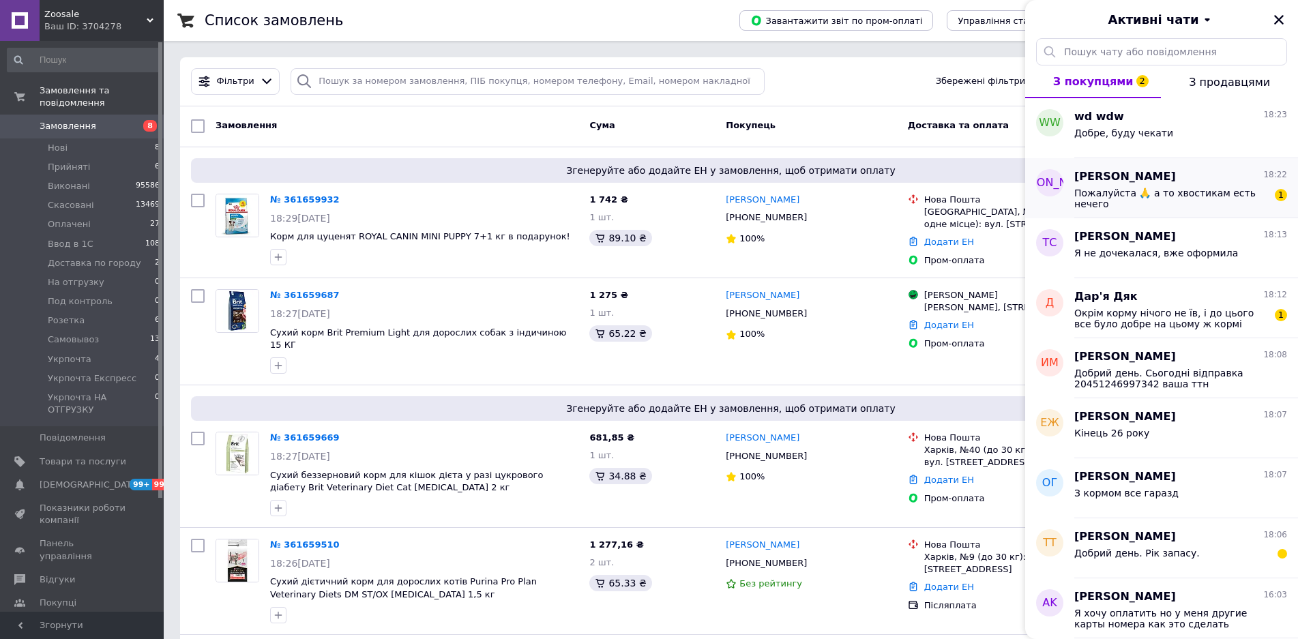
click at [1183, 203] on div "Пожалуйста 🙏 а то хвостикам есть нечего" at bounding box center [1172, 199] width 194 height 22
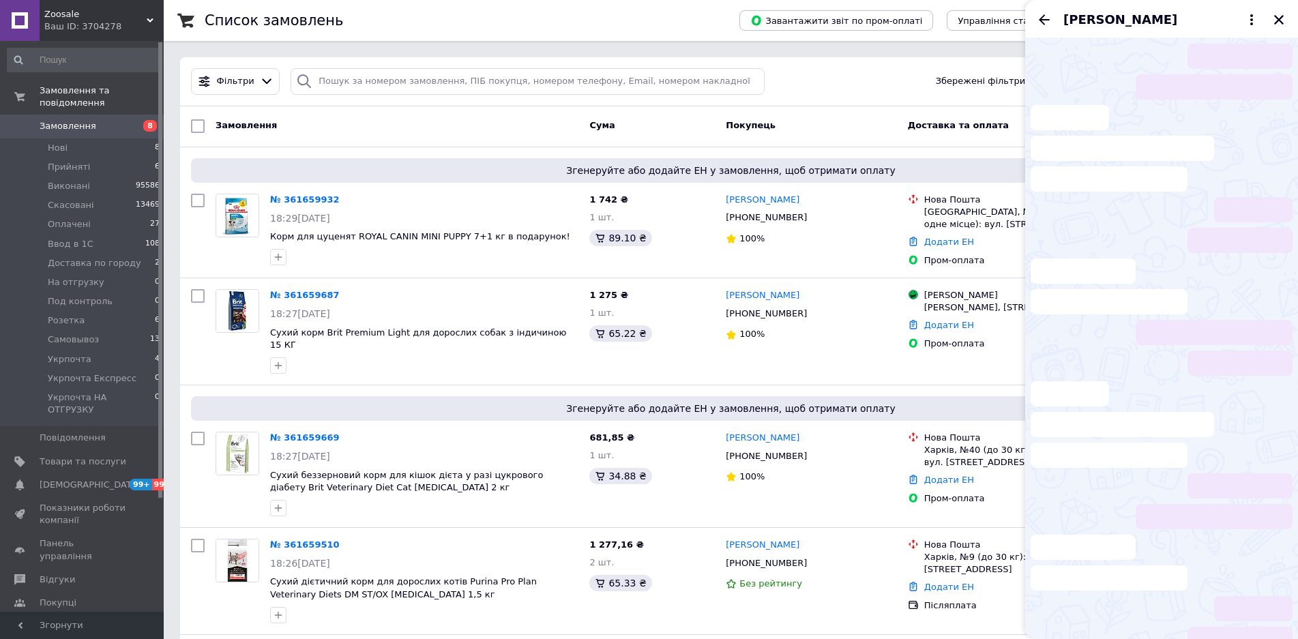
scroll to position [10, 0]
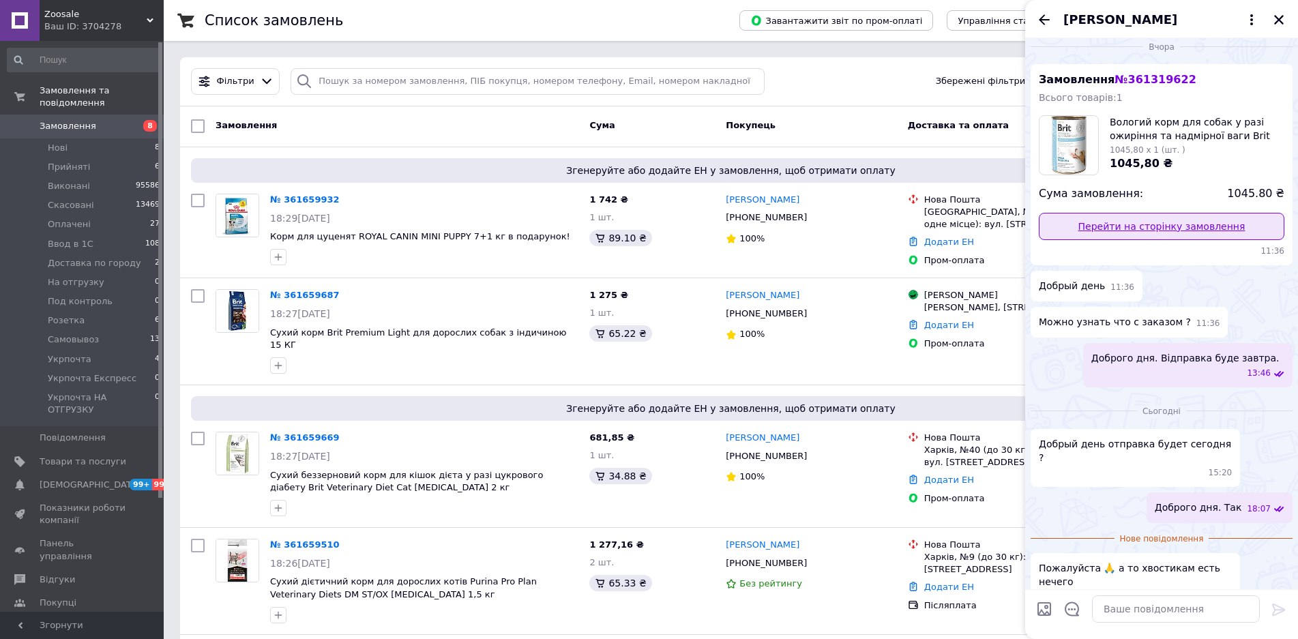
click at [1135, 224] on link "Перейти на сторінку замовлення" at bounding box center [1162, 226] width 246 height 27
click at [1152, 596] on textarea at bounding box center [1176, 609] width 168 height 27
paste textarea "20451246928890"
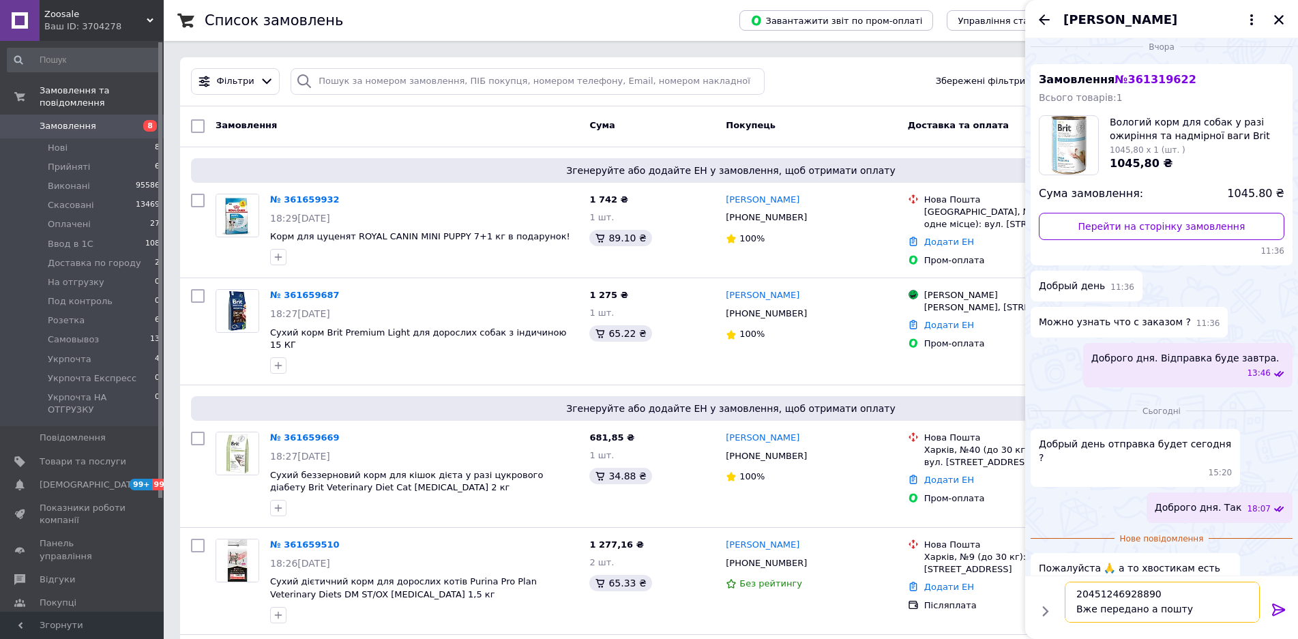
scroll to position [1, 0]
type textarea "ТТН: 20451246928890 Вже передано на пошту"
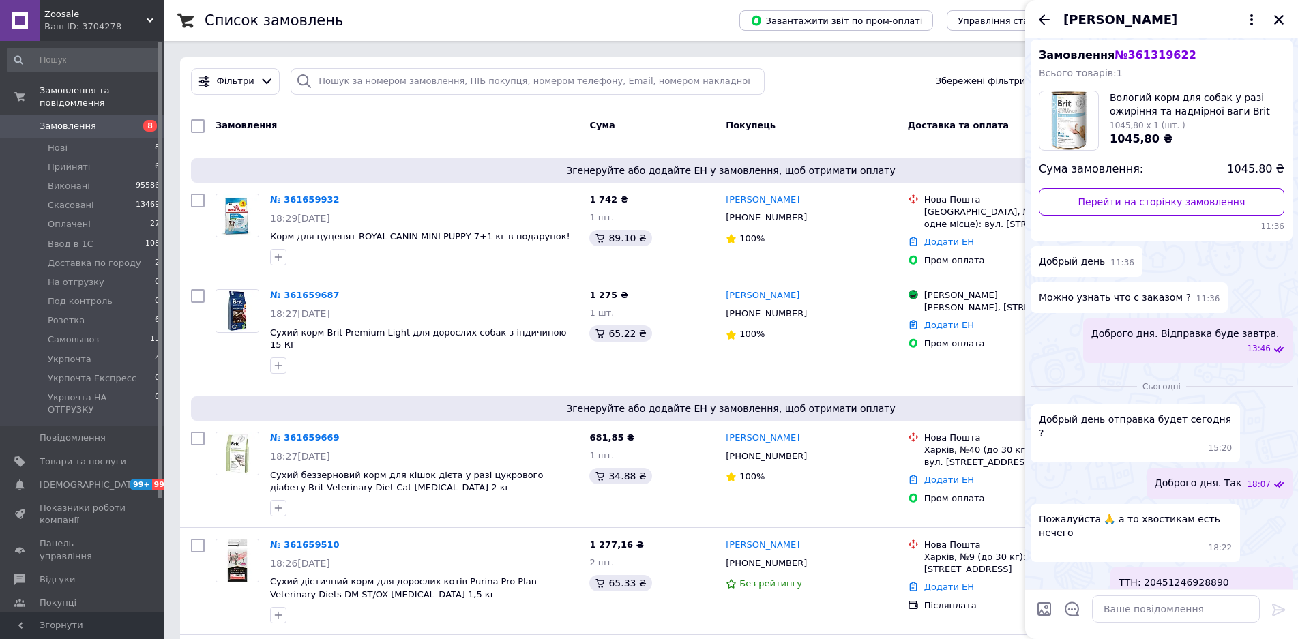
click at [1043, 26] on icon "Назад" at bounding box center [1044, 20] width 16 height 16
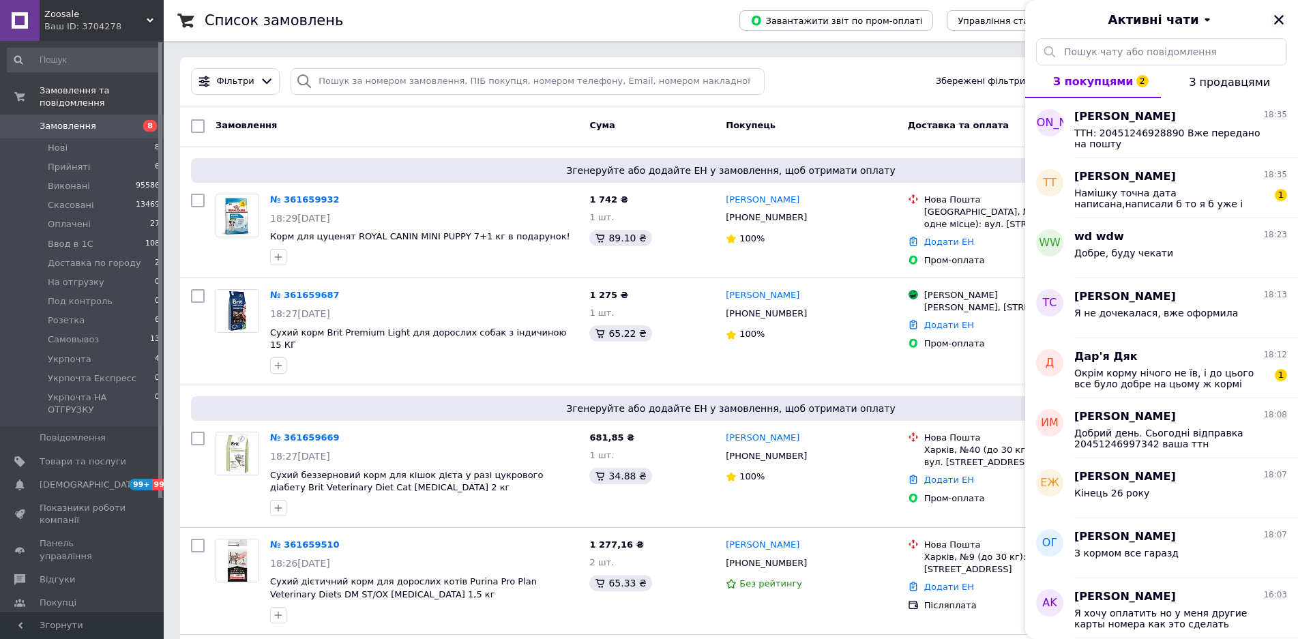
click at [1279, 23] on icon "Закрити" at bounding box center [1279, 20] width 12 height 12
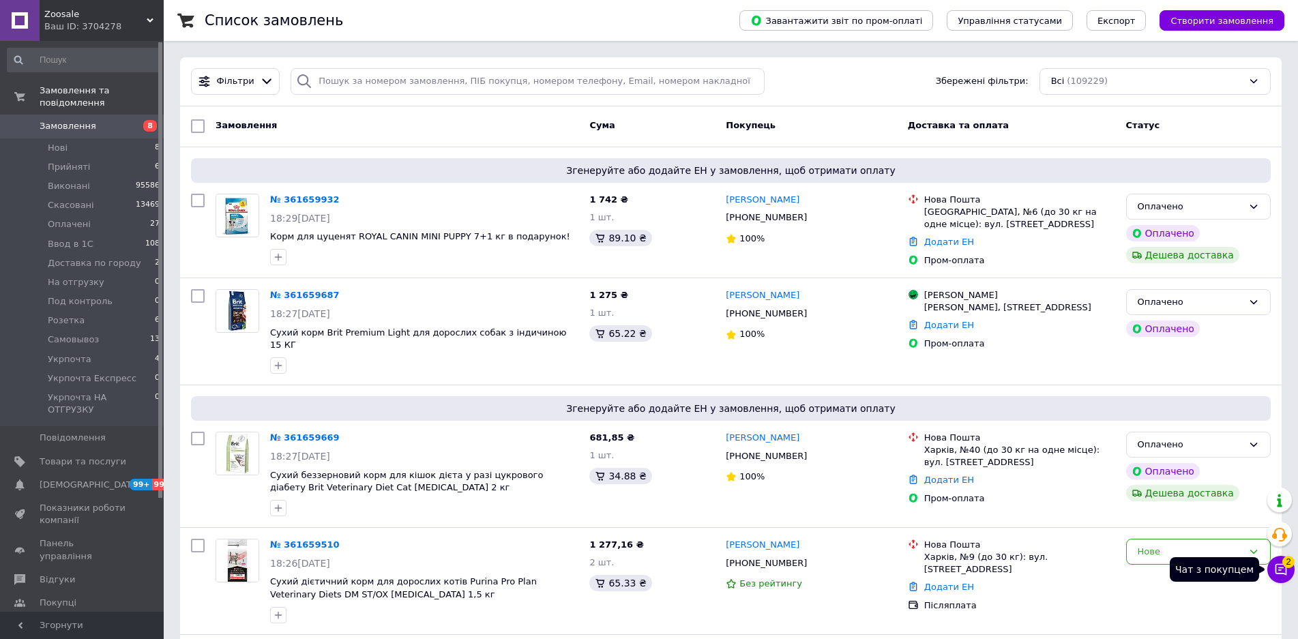
click at [1284, 579] on button "Чат з покупцем 2" at bounding box center [1281, 569] width 27 height 27
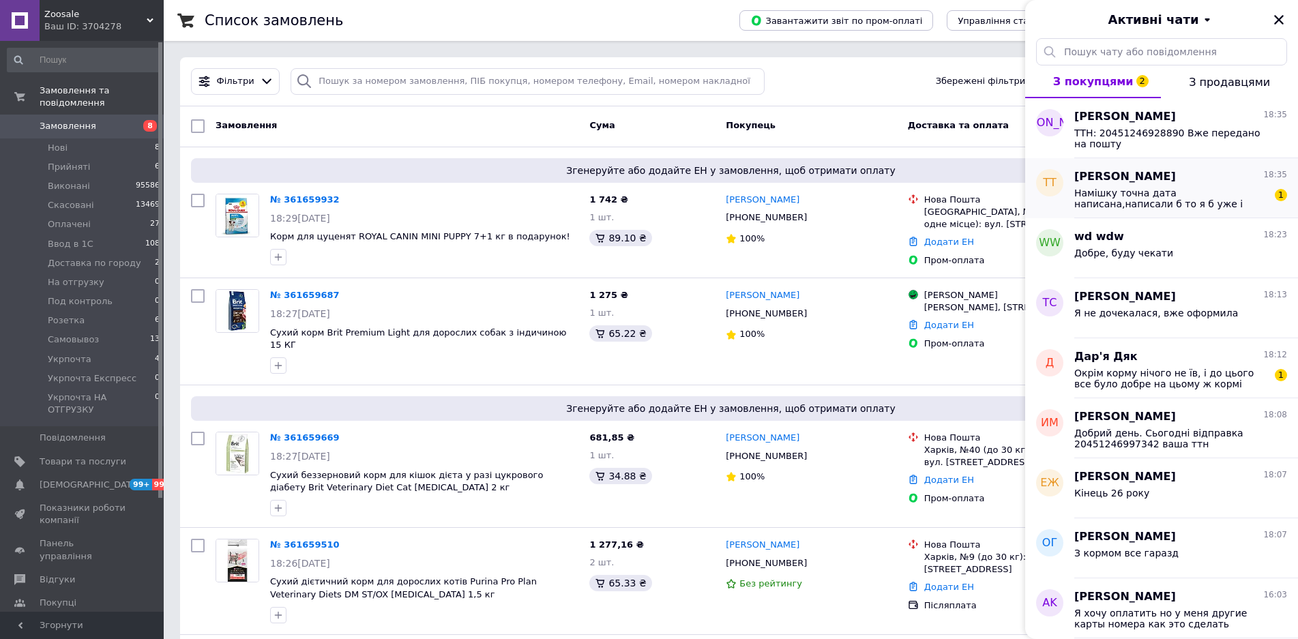
click at [1229, 189] on span "Намішку точна дата написана,написали б то я б уже і заказав корм,а так понімаю …" at bounding box center [1172, 199] width 194 height 22
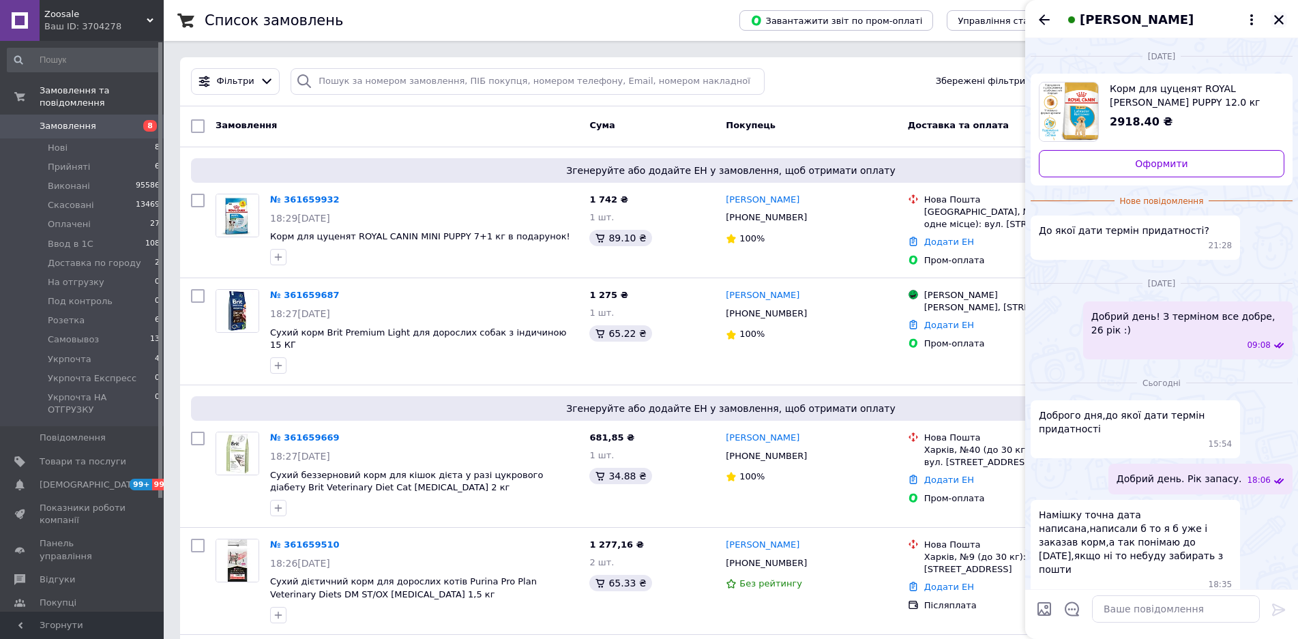
click at [1279, 18] on icon "Закрити" at bounding box center [1279, 20] width 12 height 12
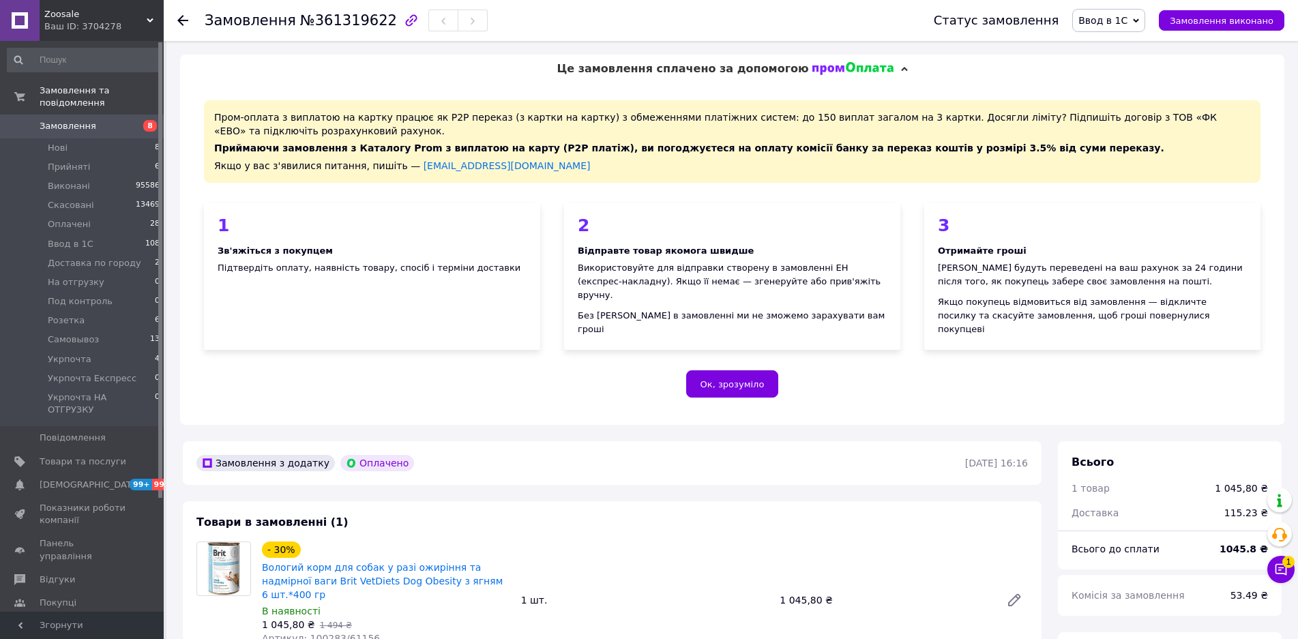
click at [663, 63] on span "Це замовлення сплачено за допомогою" at bounding box center [683, 68] width 252 height 13
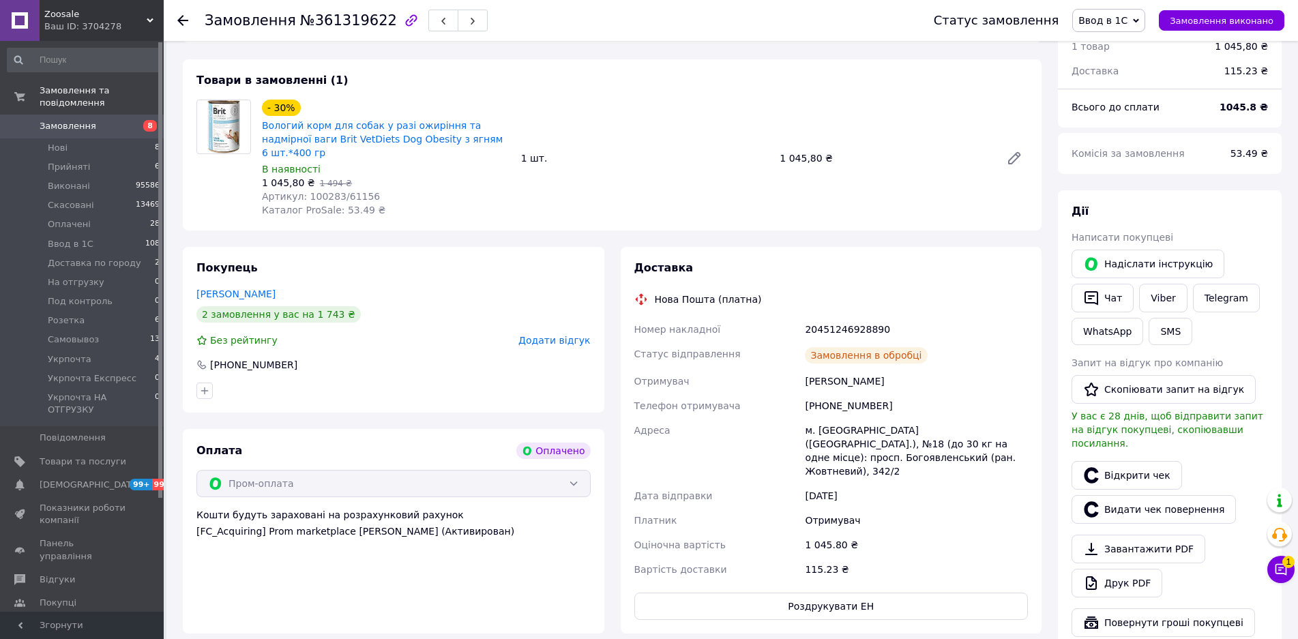
scroll to position [205, 0]
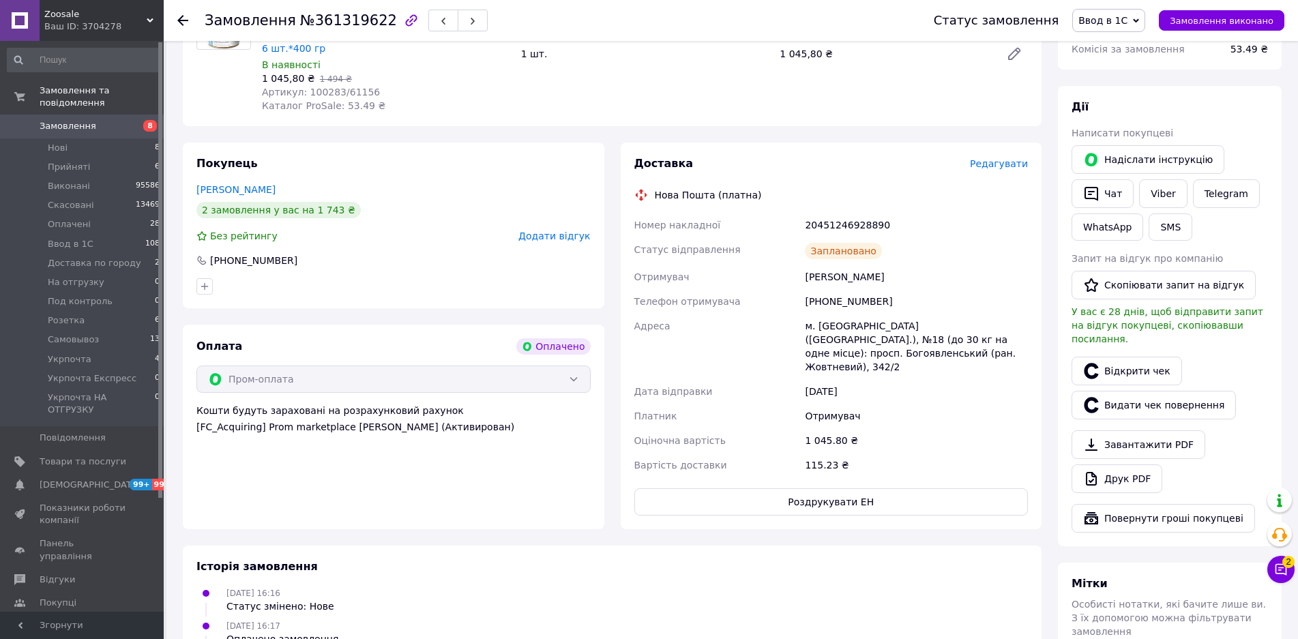
click at [835, 213] on div "20451246928890" at bounding box center [916, 225] width 229 height 25
copy div "20451246928890"
